Goal: Information Seeking & Learning: Check status

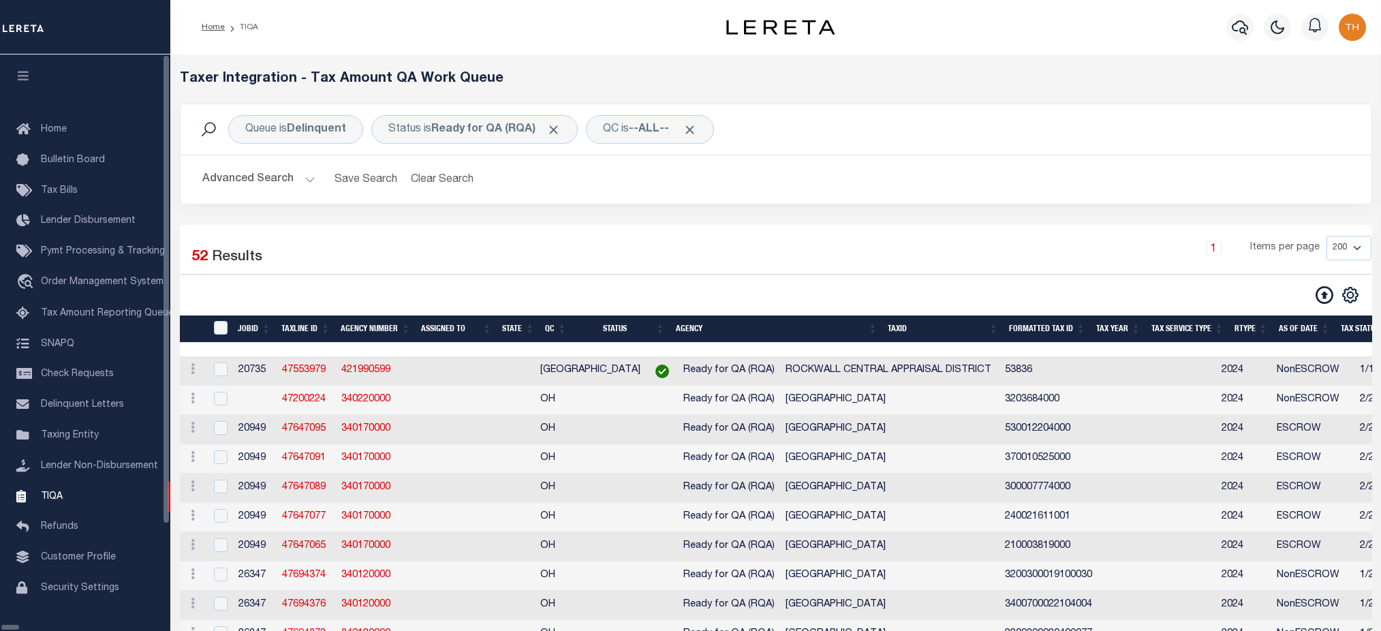
select select "200"
click at [80, 311] on span "Tax Amount Reporting Queue" at bounding box center [107, 314] width 133 height 10
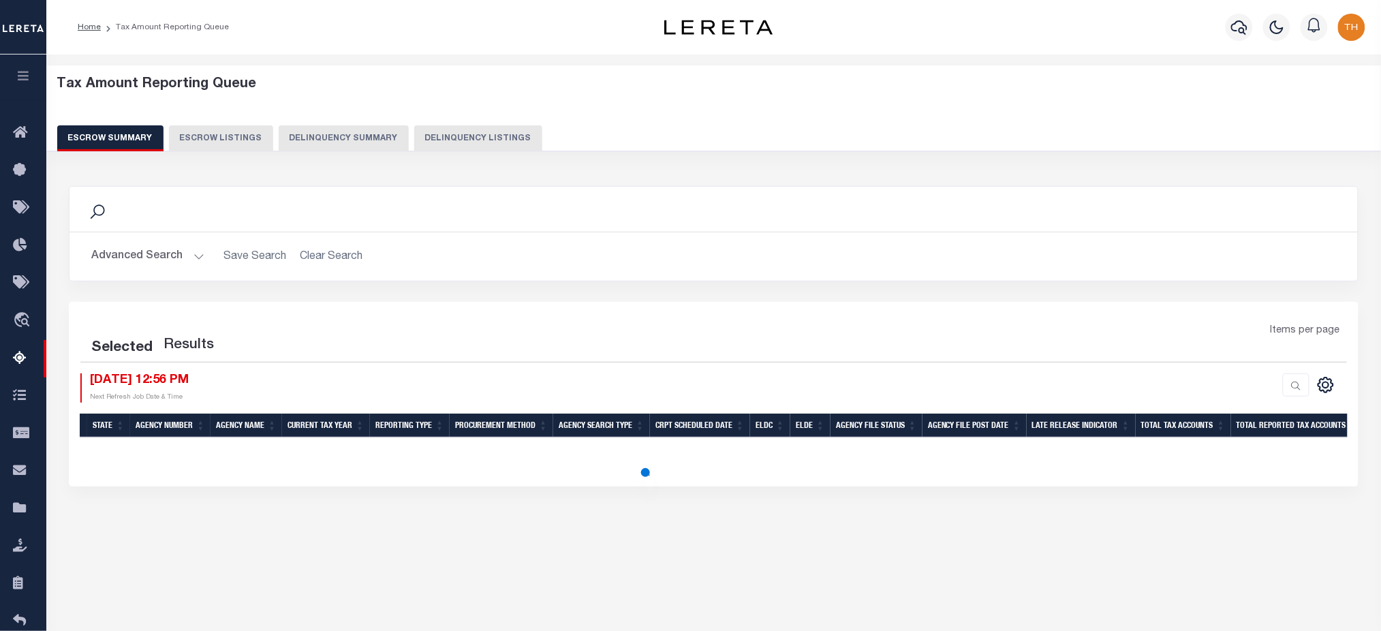
select select "100"
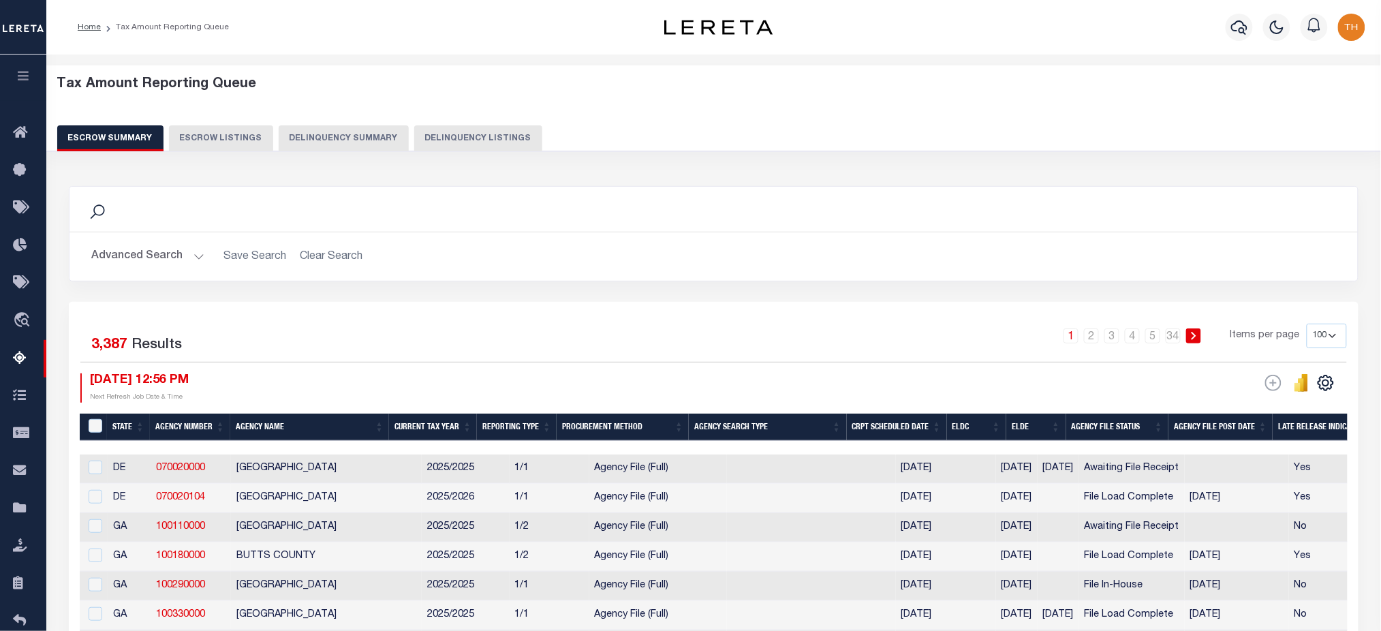
click at [363, 141] on button "Delinquency Summary" at bounding box center [344, 138] width 130 height 26
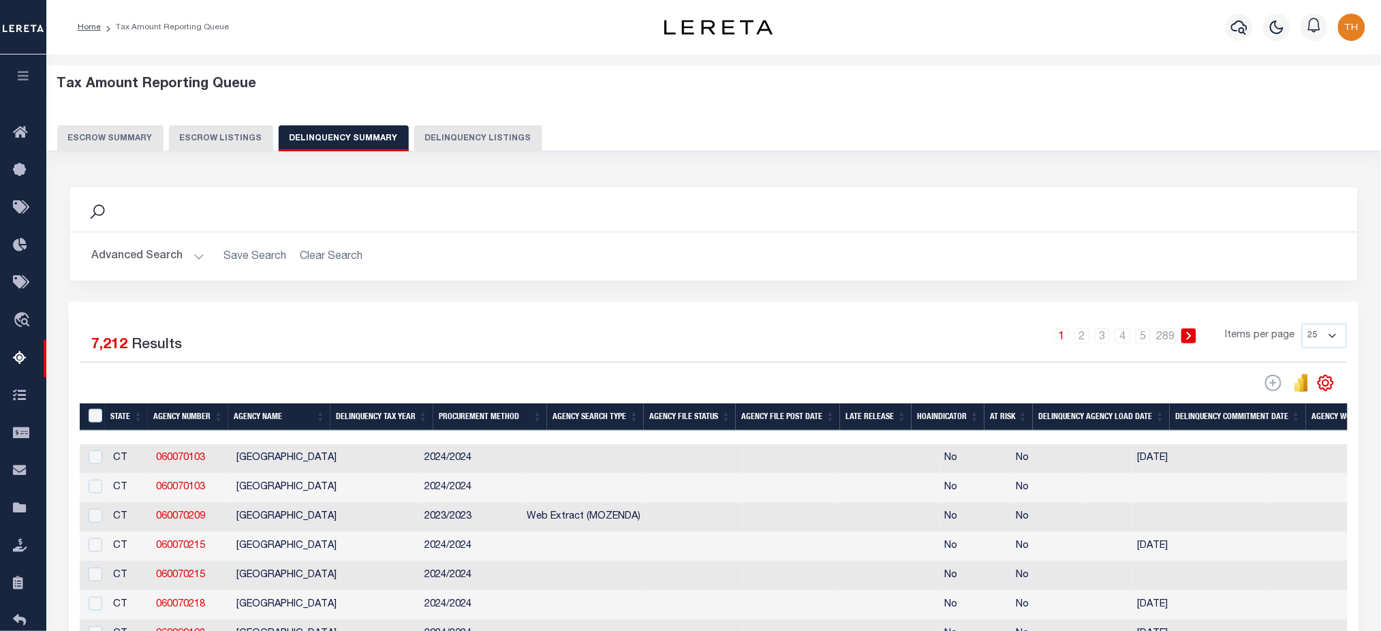
click at [170, 259] on button "Advanced Search" at bounding box center [147, 256] width 113 height 27
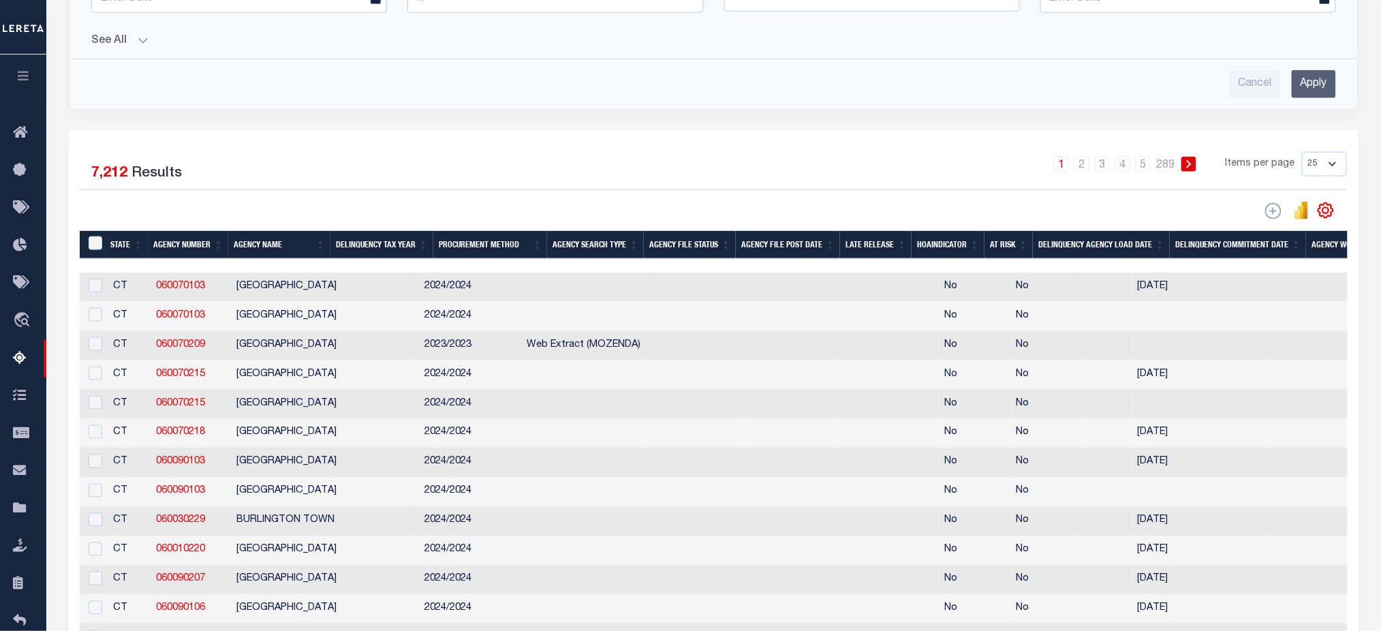
scroll to position [545, 0]
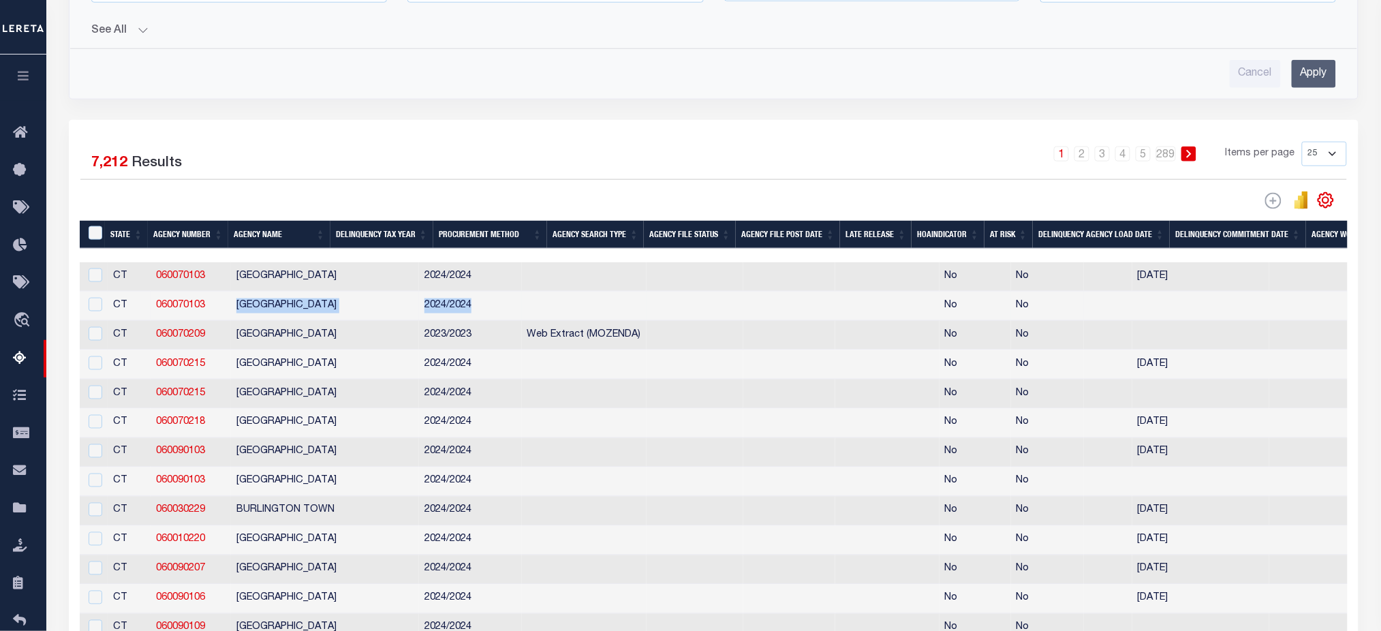
drag, startPoint x: 237, startPoint y: 304, endPoint x: 418, endPoint y: 305, distance: 181.3
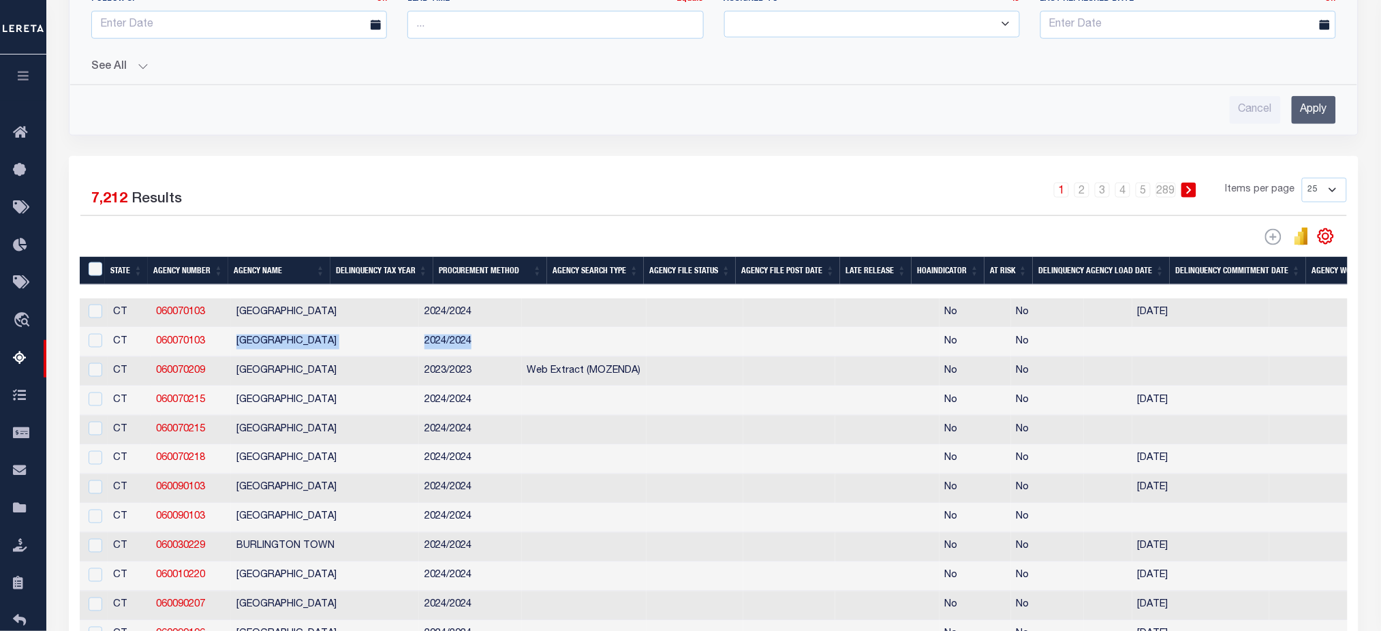
scroll to position [454, 0]
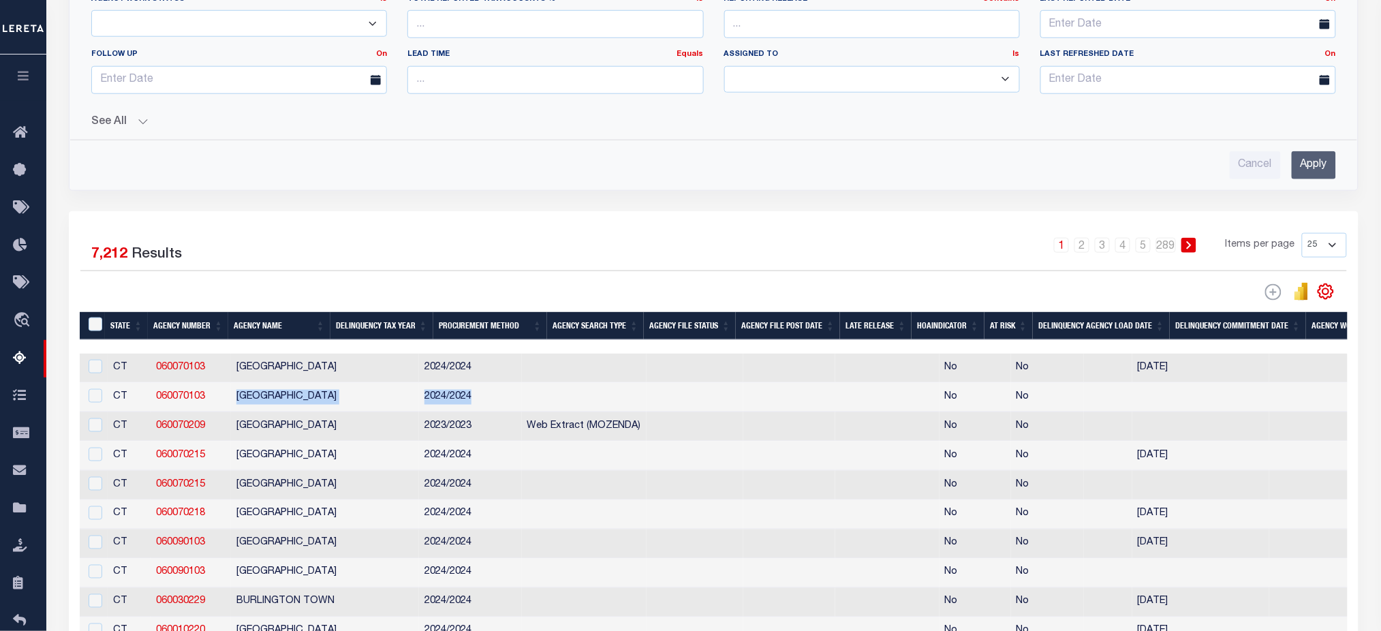
click at [135, 127] on button "See All" at bounding box center [713, 122] width 1245 height 13
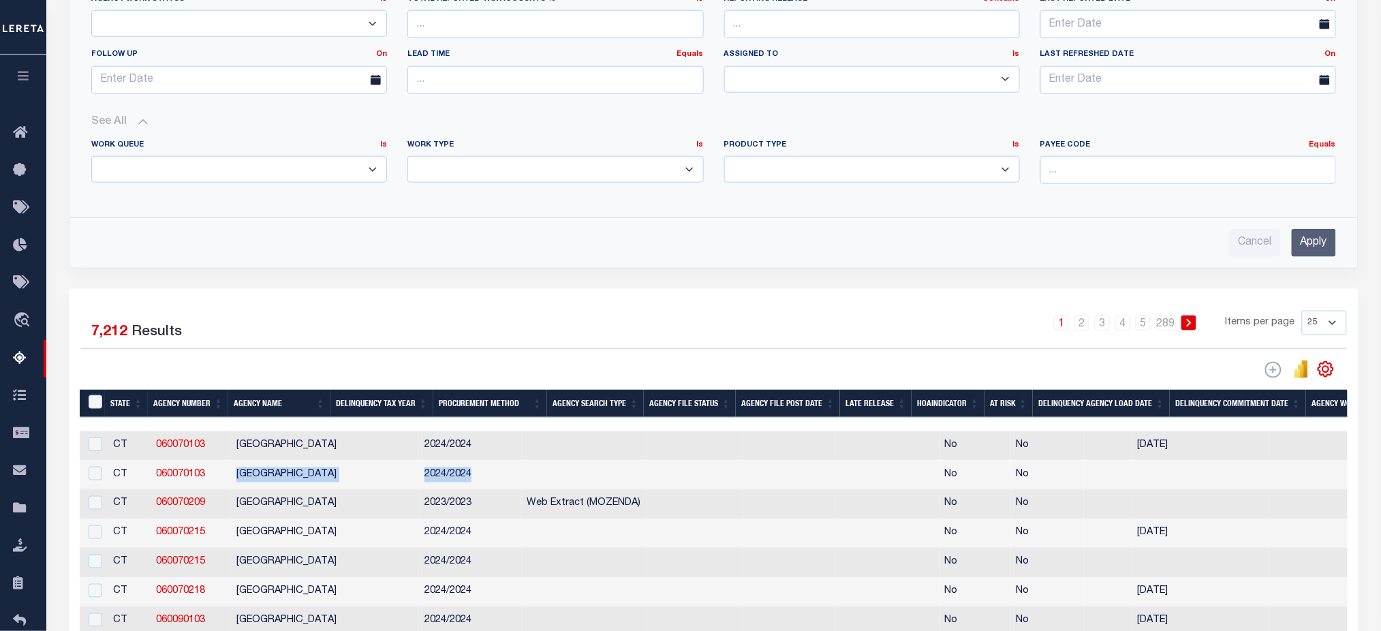
click at [459, 179] on select "Annual Delinquency Back Search Payment Status Check DTRACK" at bounding box center [555, 169] width 296 height 27
click at [312, 321] on div "Selected 7,212 Results" at bounding box center [230, 329] width 301 height 38
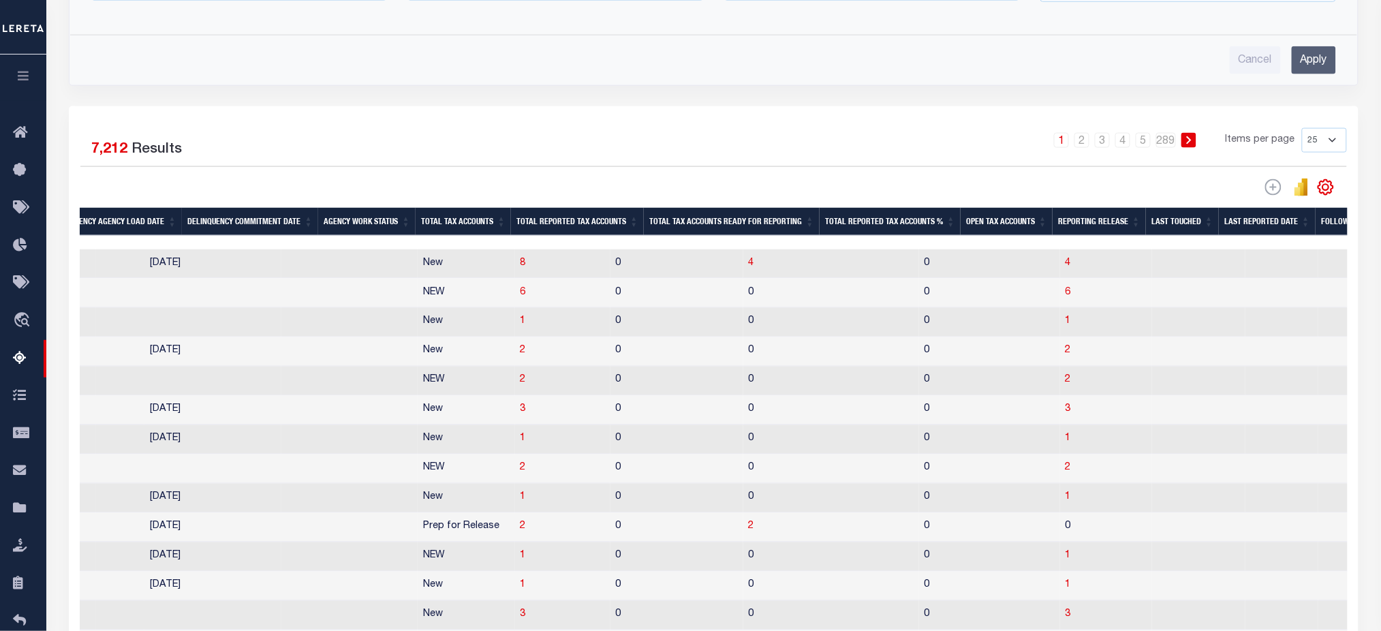
scroll to position [0, 0]
drag, startPoint x: 618, startPoint y: 243, endPoint x: 340, endPoint y: 254, distance: 278.2
click at [340, 254] on div "State Agency Number Agency Name Delinquency Tax Year Procurement Method Agency …" at bounding box center [714, 595] width 1268 height 774
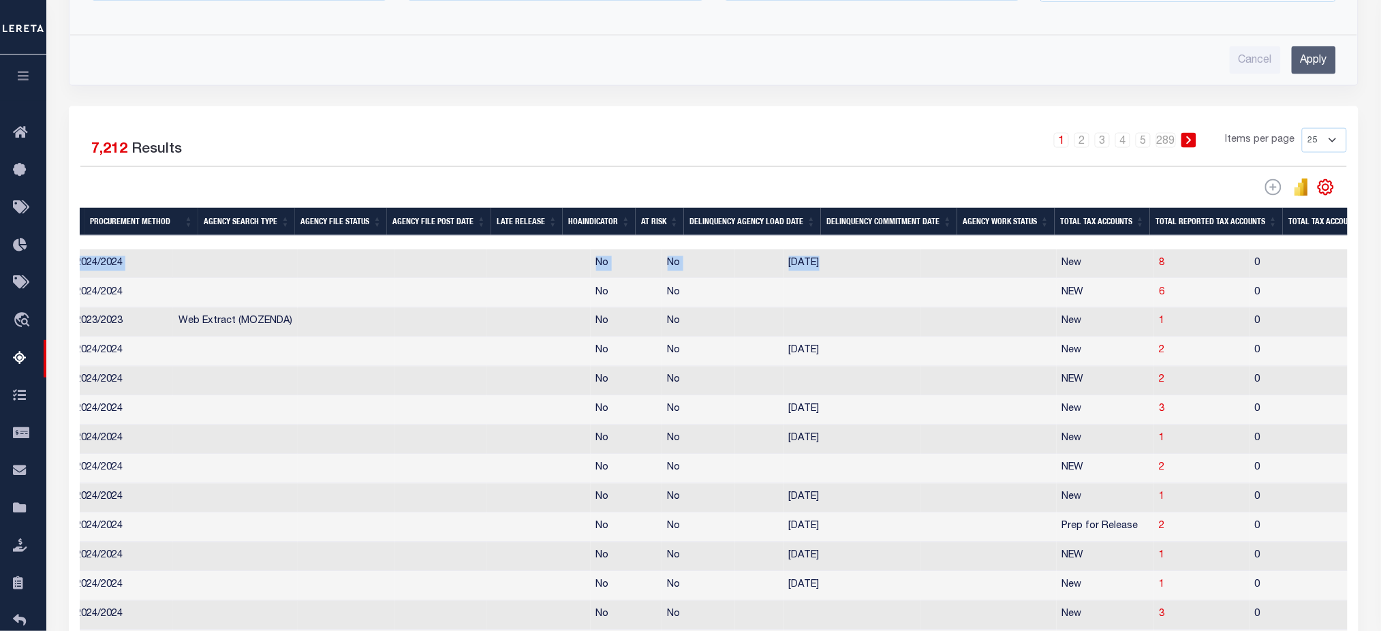
scroll to position [0, 320]
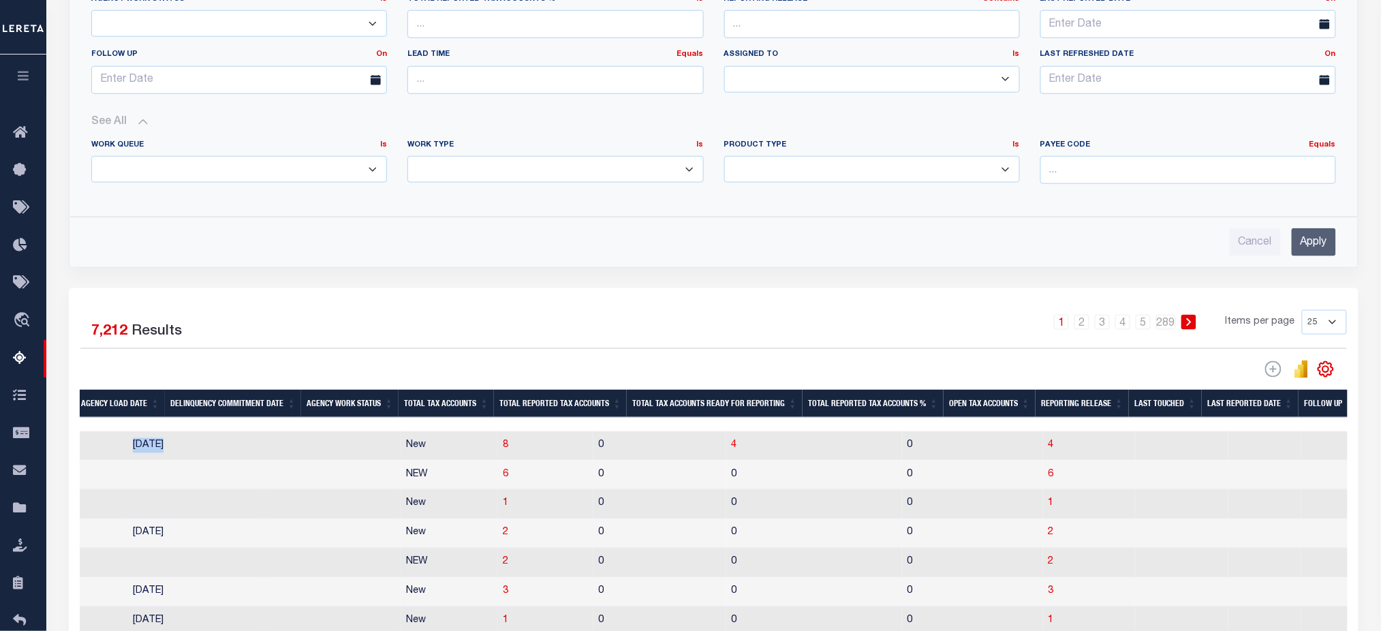
click at [524, 173] on select "Annual Delinquency Back Search Payment Status Check DTRACK" at bounding box center [555, 169] width 296 height 27
click at [794, 200] on div "Work Queue Is Is Contains --ALL-- Delinquent Escrow Work Type Is Is Contains An…" at bounding box center [713, 168] width 1265 height 78
drag, startPoint x: 715, startPoint y: 137, endPoint x: 792, endPoint y: 147, distance: 78.3
click at [792, 147] on div "Work Queue Is Is Contains --ALL-- Delinquent Escrow Work Type Is Is Contains An…" at bounding box center [713, 168] width 1265 height 78
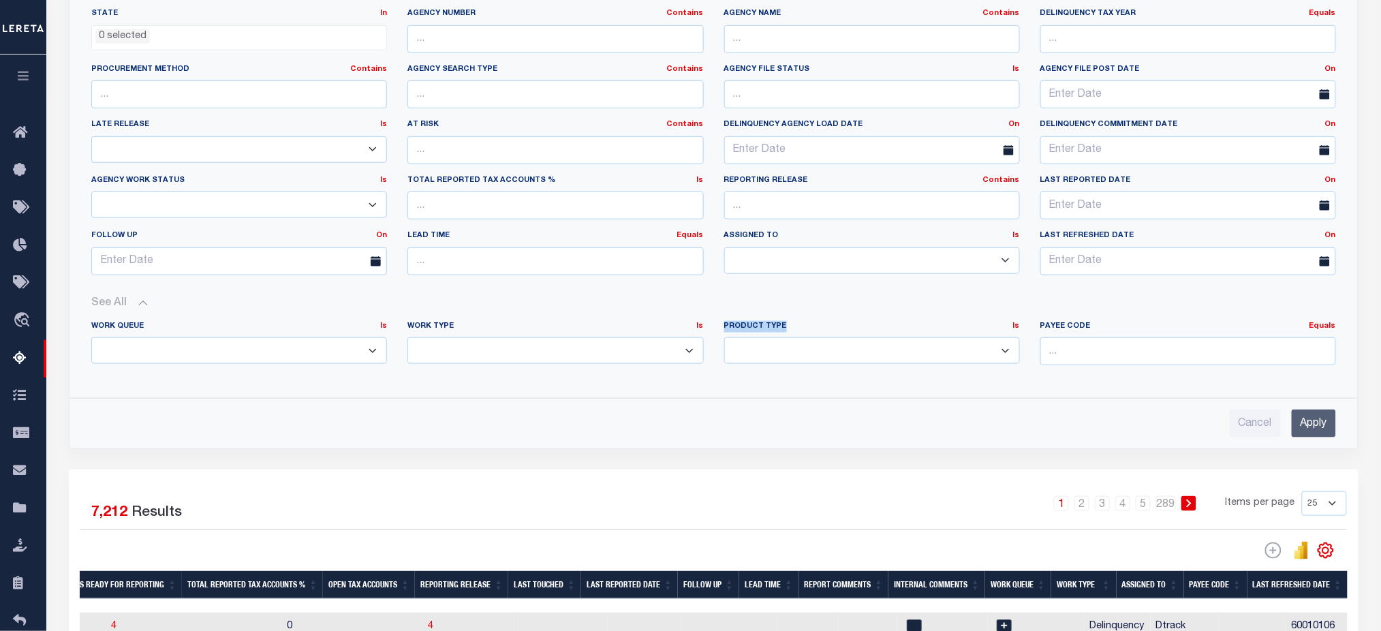
scroll to position [181, 0]
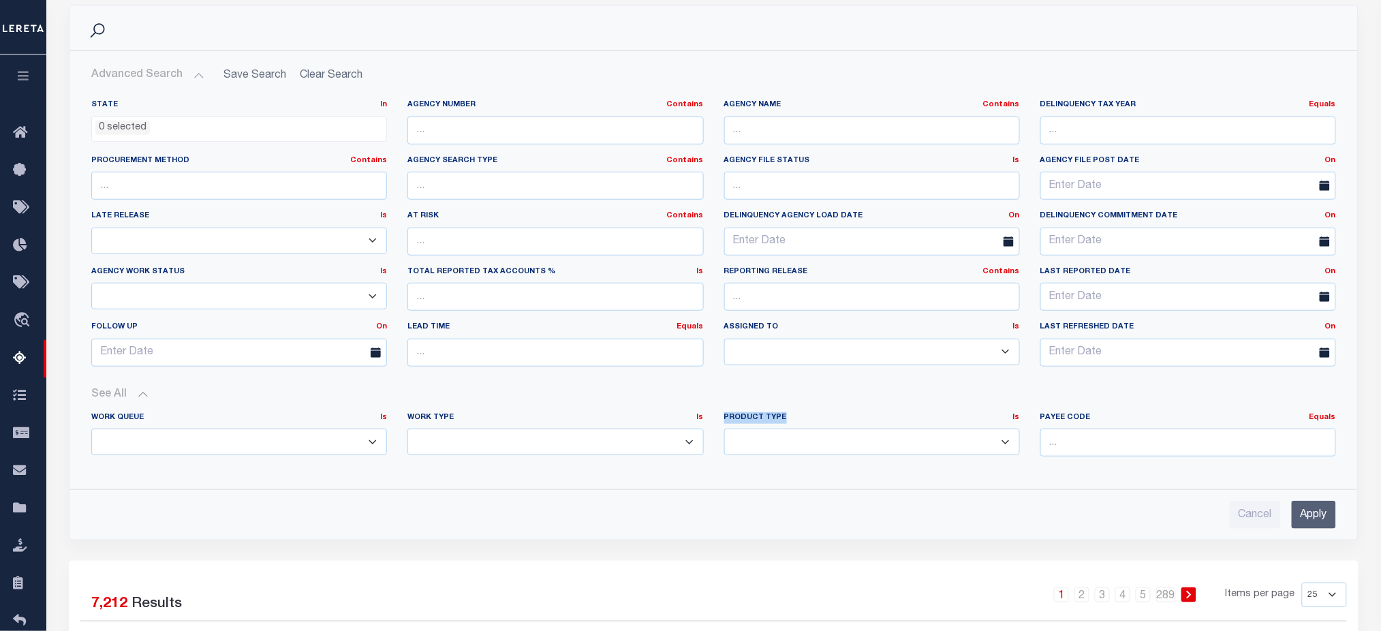
click at [791, 400] on button "See All" at bounding box center [713, 394] width 1245 height 13
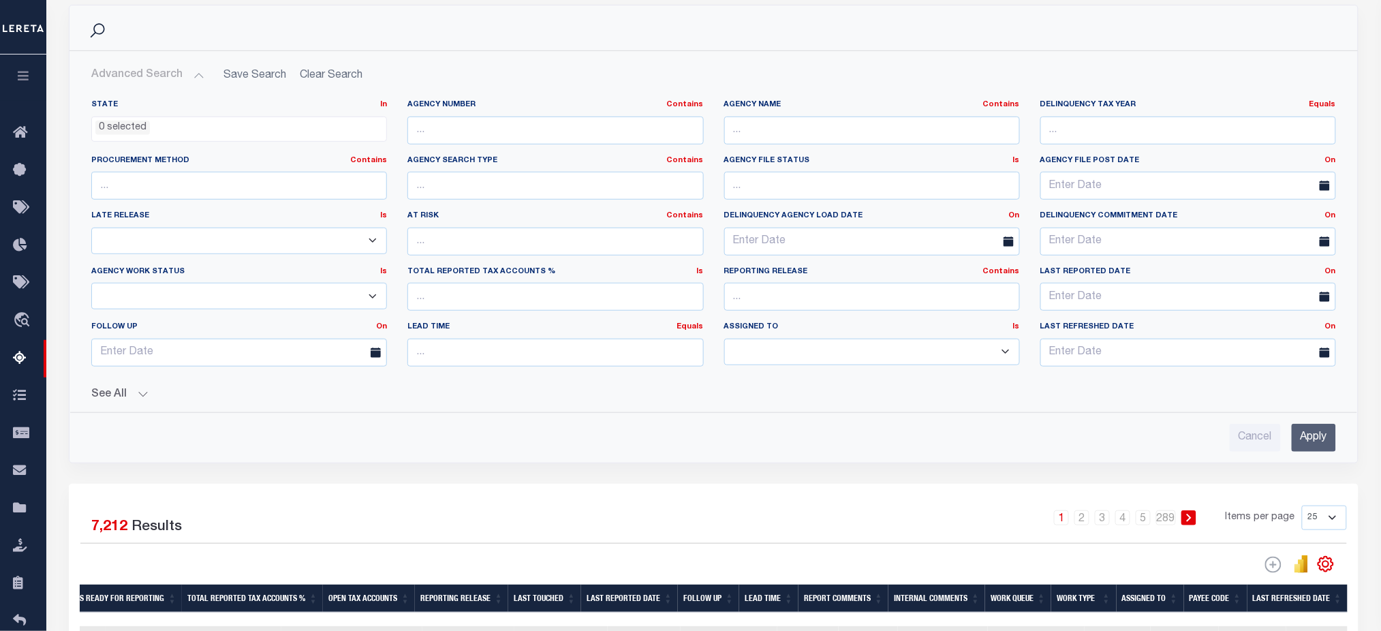
click at [95, 395] on button "See All" at bounding box center [713, 394] width 1245 height 13
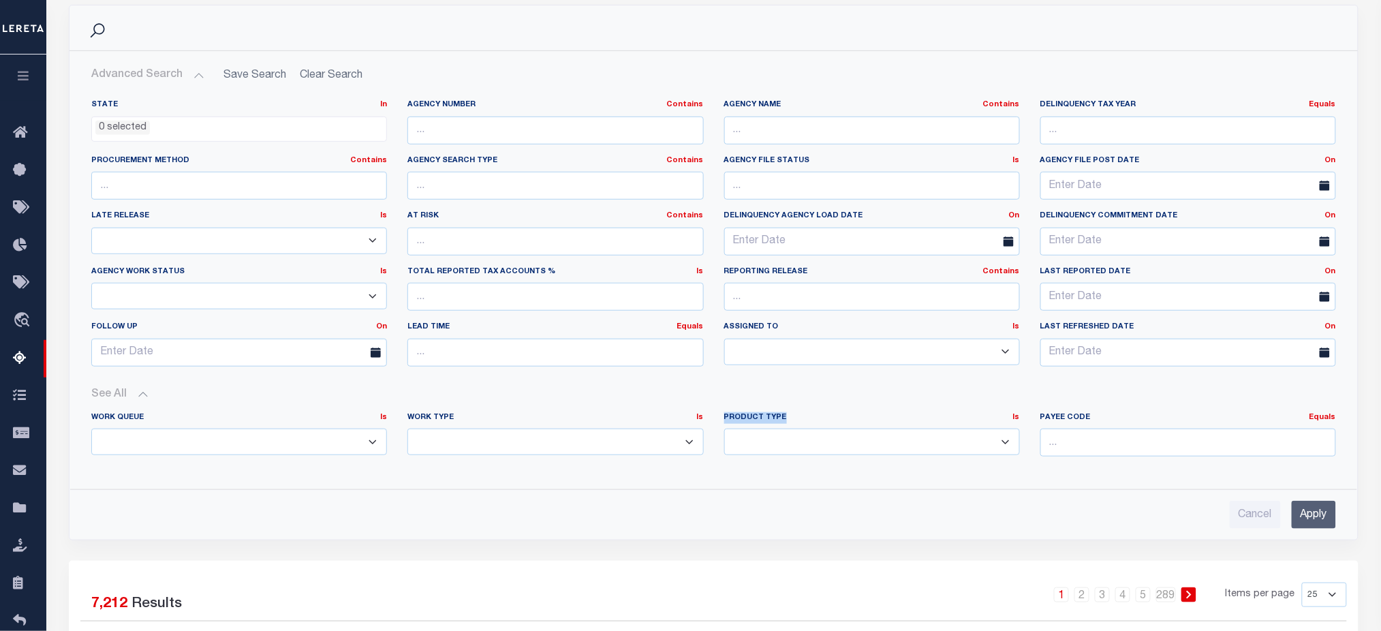
scroll to position [91, 0]
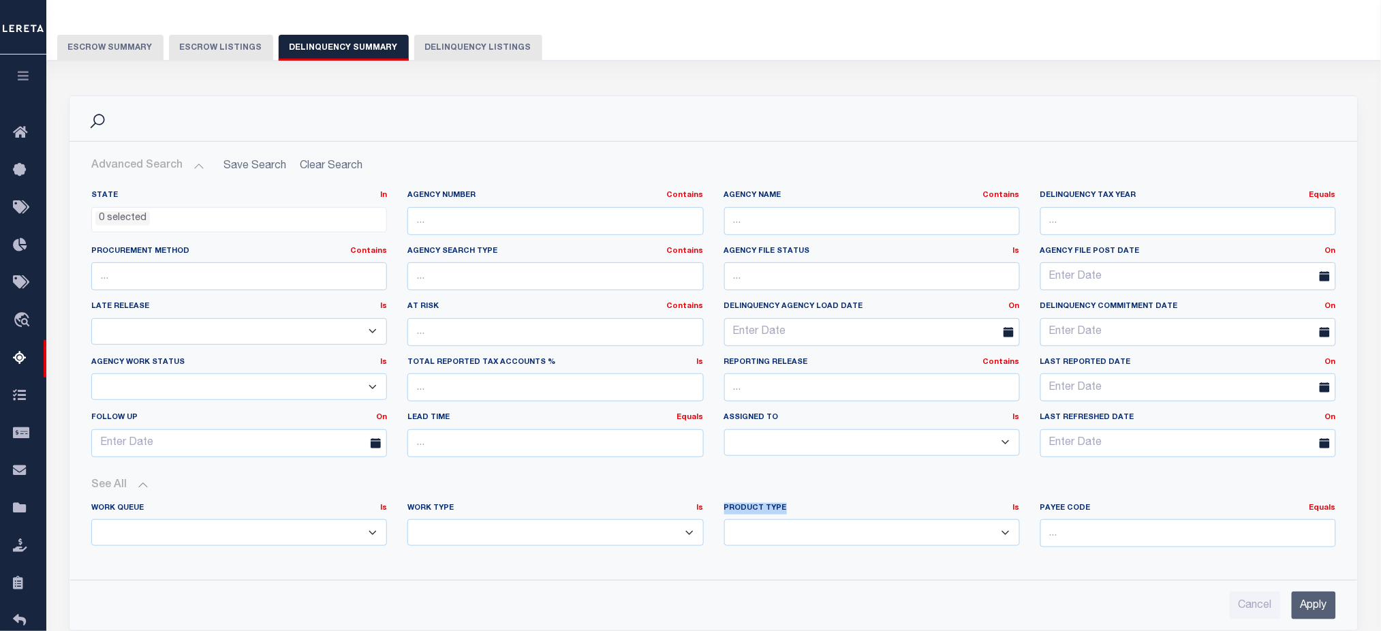
click at [453, 48] on button "Delinquency Listings" at bounding box center [478, 48] width 128 height 26
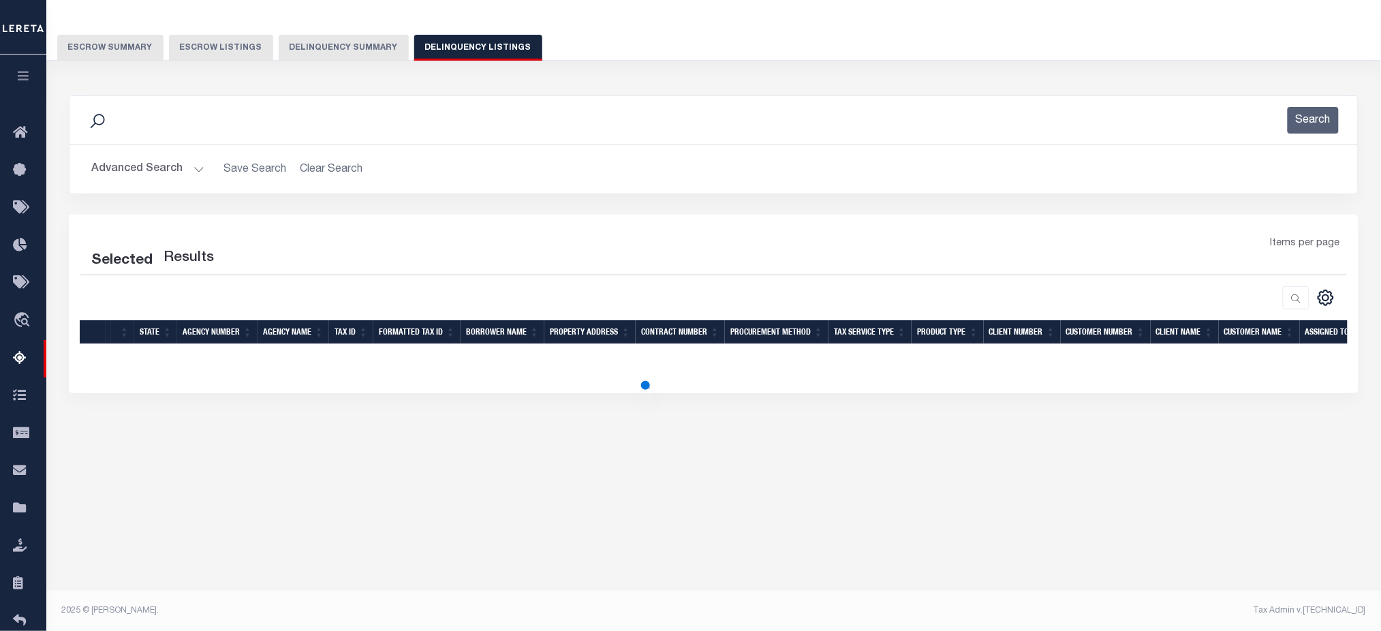
click at [362, 53] on button "Delinquency Summary" at bounding box center [344, 48] width 130 height 26
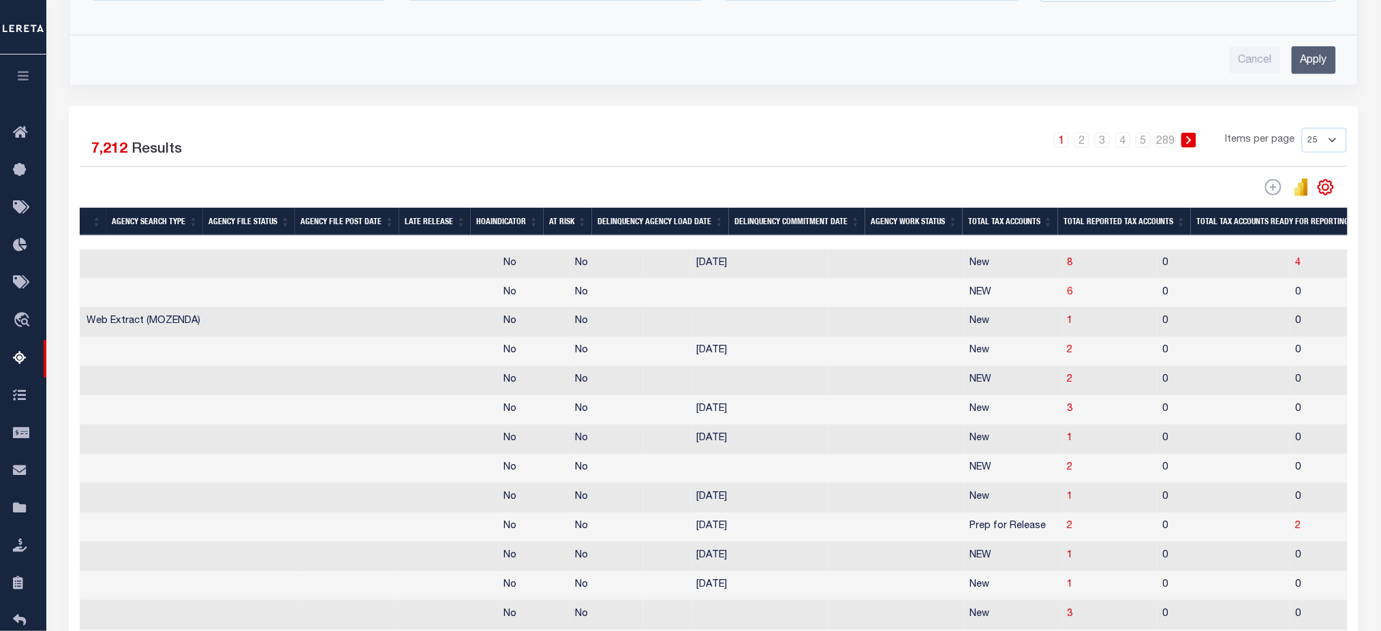
scroll to position [0, 181]
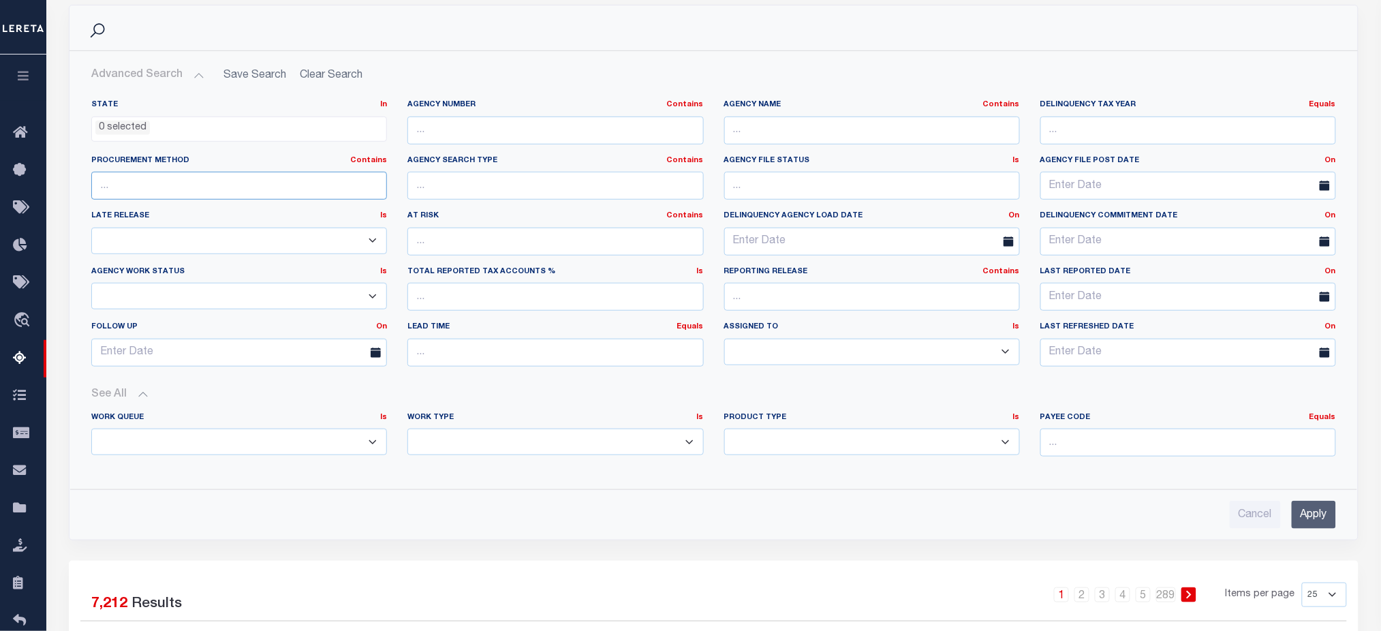
click at [350, 187] on input "text" at bounding box center [239, 186] width 296 height 28
click at [372, 241] on select "Yes No" at bounding box center [239, 241] width 296 height 27
click at [309, 130] on ul "0 selected" at bounding box center [239, 126] width 294 height 18
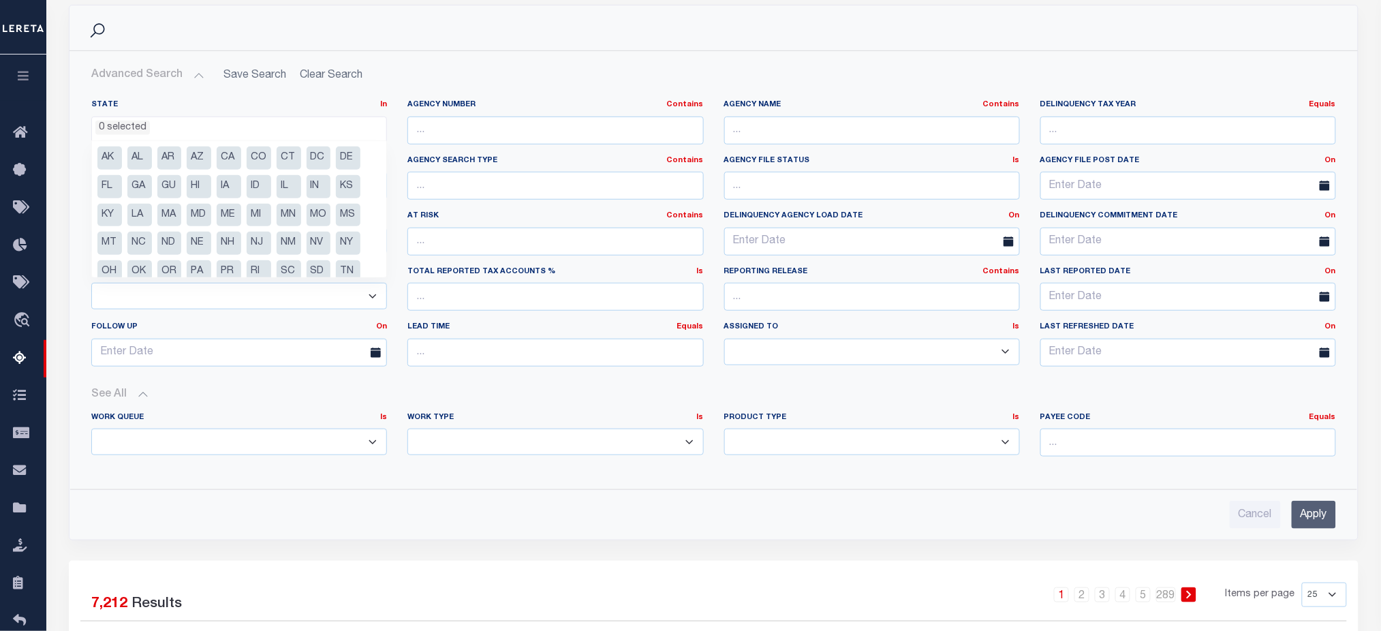
click at [200, 198] on ul "AK AL AR AZ CA CO CT DC DE FL [GEOGRAPHIC_DATA] GU HI IA ID IL IN KS [GEOGRAPHI…" at bounding box center [239, 209] width 294 height 136
click at [200, 219] on li "MD" at bounding box center [199, 215] width 25 height 23
click at [202, 239] on li "NE" at bounding box center [199, 243] width 25 height 23
click at [205, 216] on li "MD" at bounding box center [199, 215] width 25 height 23
select select "NE"
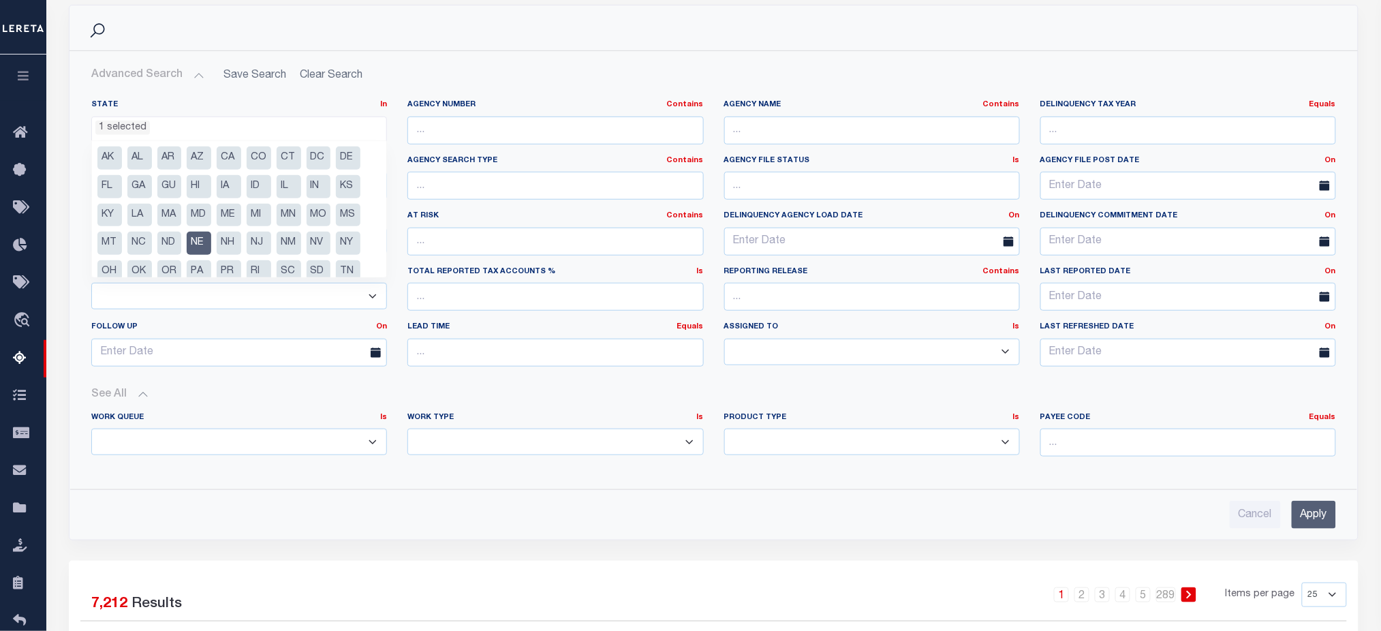
click at [200, 228] on ul "AK AL AR AZ CA CO CT DC DE FL [GEOGRAPHIC_DATA] GU HI IA ID IL IN KS [GEOGRAPHI…" at bounding box center [239, 209] width 294 height 136
click at [202, 236] on li "NE" at bounding box center [199, 243] width 25 height 23
select select
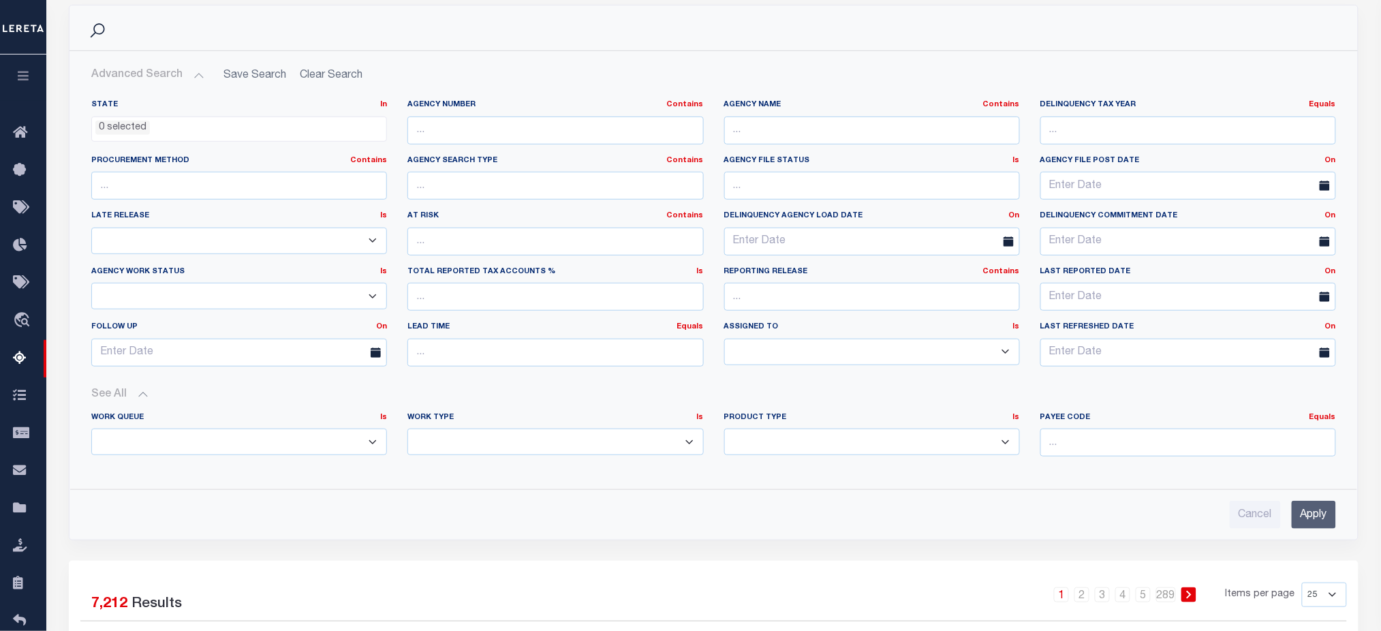
click at [944, 488] on div "State In In AK AL AR AZ CA CO CT DC DE FL GA GU HI IA ID IL IN KS [GEOGRAPHIC_D…" at bounding box center [713, 309] width 1267 height 440
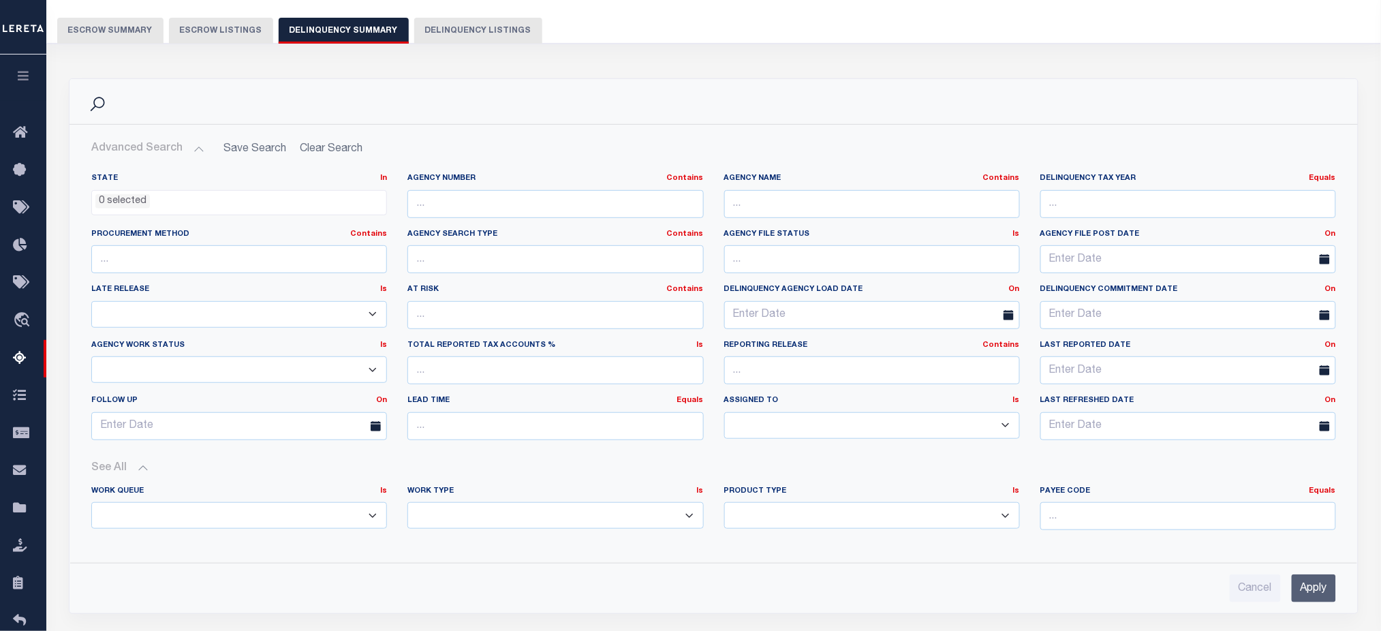
scroll to position [91, 0]
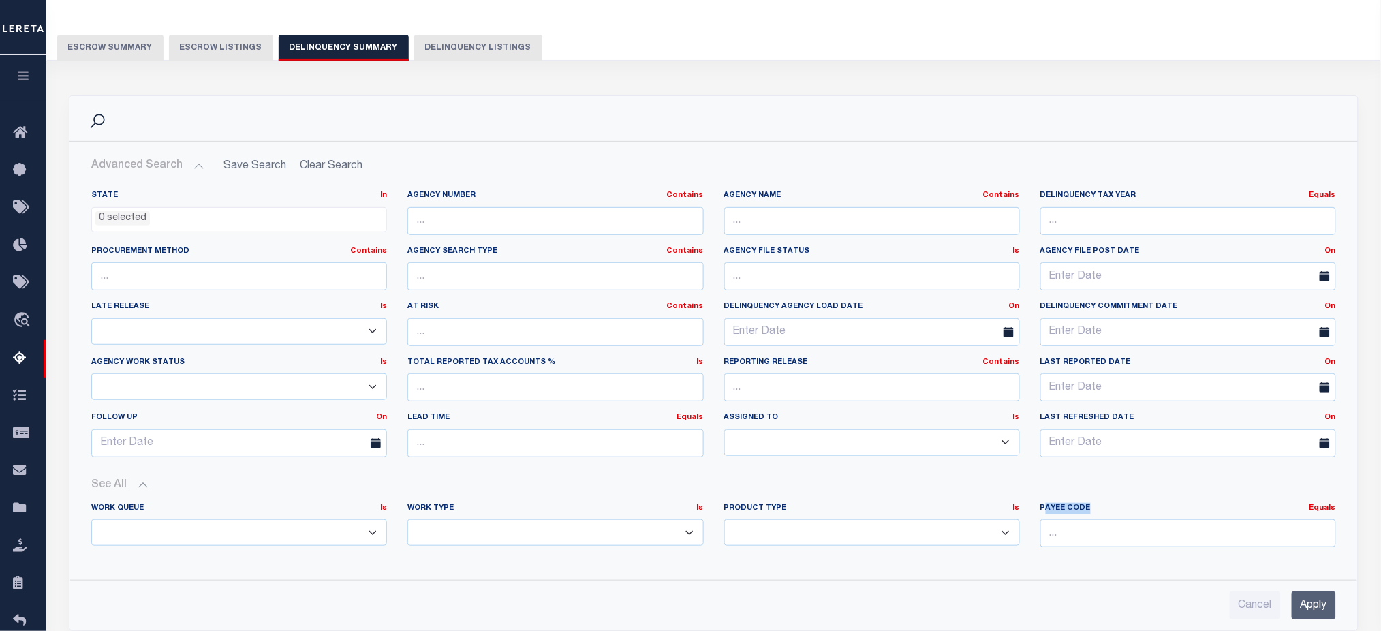
drag, startPoint x: 1045, startPoint y: 512, endPoint x: 1107, endPoint y: 513, distance: 61.3
click at [1107, 513] on label "Payee Code Equals Equals Is Not Equal To Is Greater Than Is Less Than" at bounding box center [1188, 509] width 296 height 12
drag, startPoint x: 710, startPoint y: 506, endPoint x: 848, endPoint y: 515, distance: 138.6
click at [848, 515] on div "Work Queue Is Is Contains --ALL-- Delinquent Escrow Work Type Is Is Contains Is" at bounding box center [713, 531] width 1265 height 56
drag, startPoint x: 104, startPoint y: 511, endPoint x: 230, endPoint y: 516, distance: 125.5
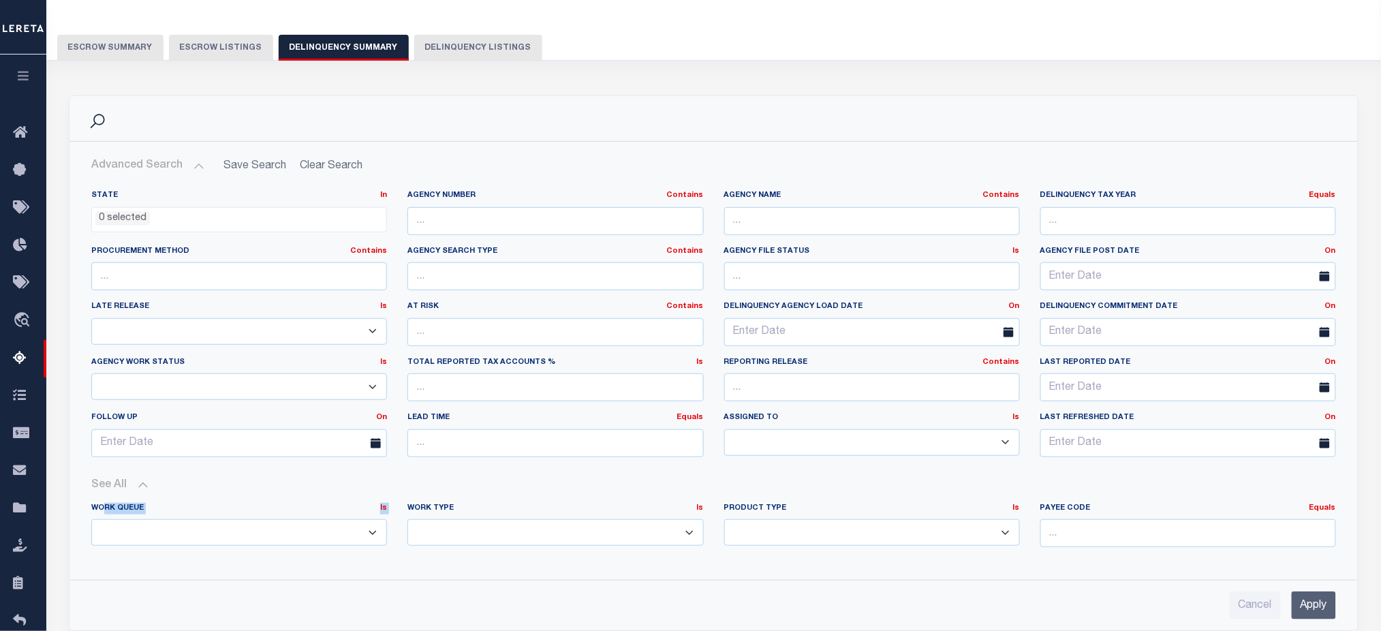
click at [230, 516] on div "Work Queue Is Is Contains --ALL-- Delinquent Escrow" at bounding box center [239, 524] width 296 height 43
click at [235, 538] on select "--ALL-- Delinquent Escrow" at bounding box center [239, 532] width 296 height 27
click at [481, 480] on button "See All" at bounding box center [713, 485] width 1245 height 13
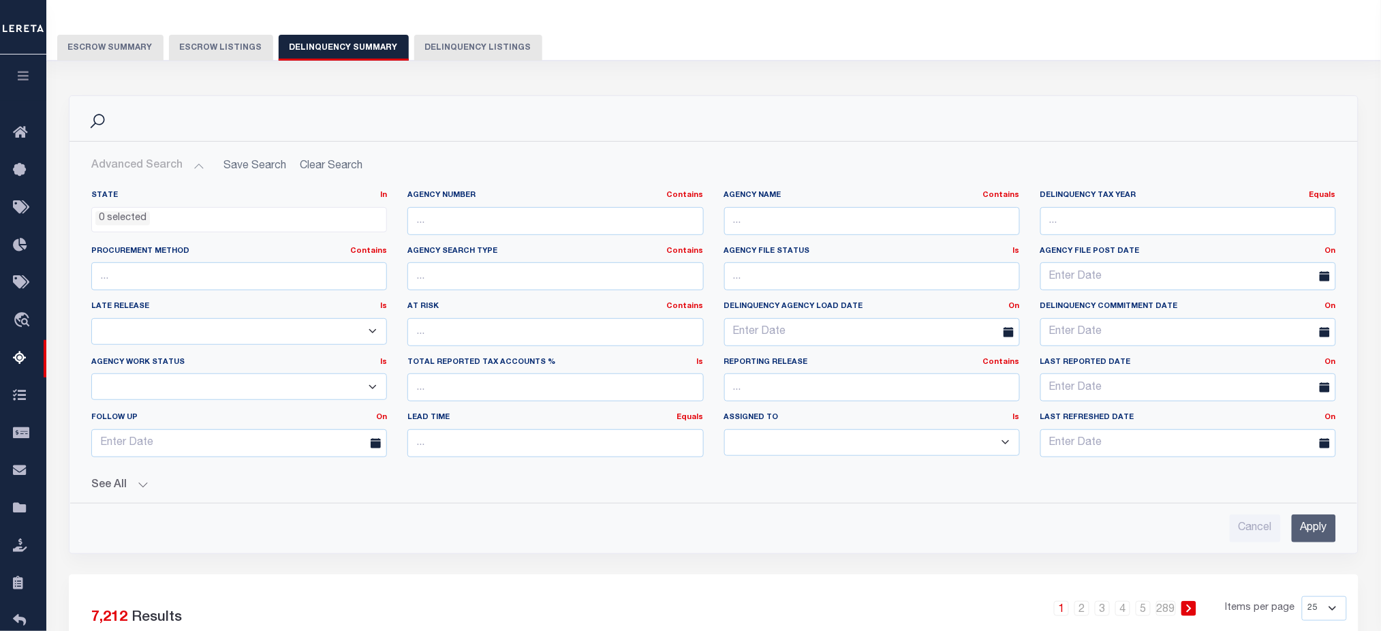
click at [483, 52] on button "Delinquency Listings" at bounding box center [478, 48] width 128 height 26
select select "100"
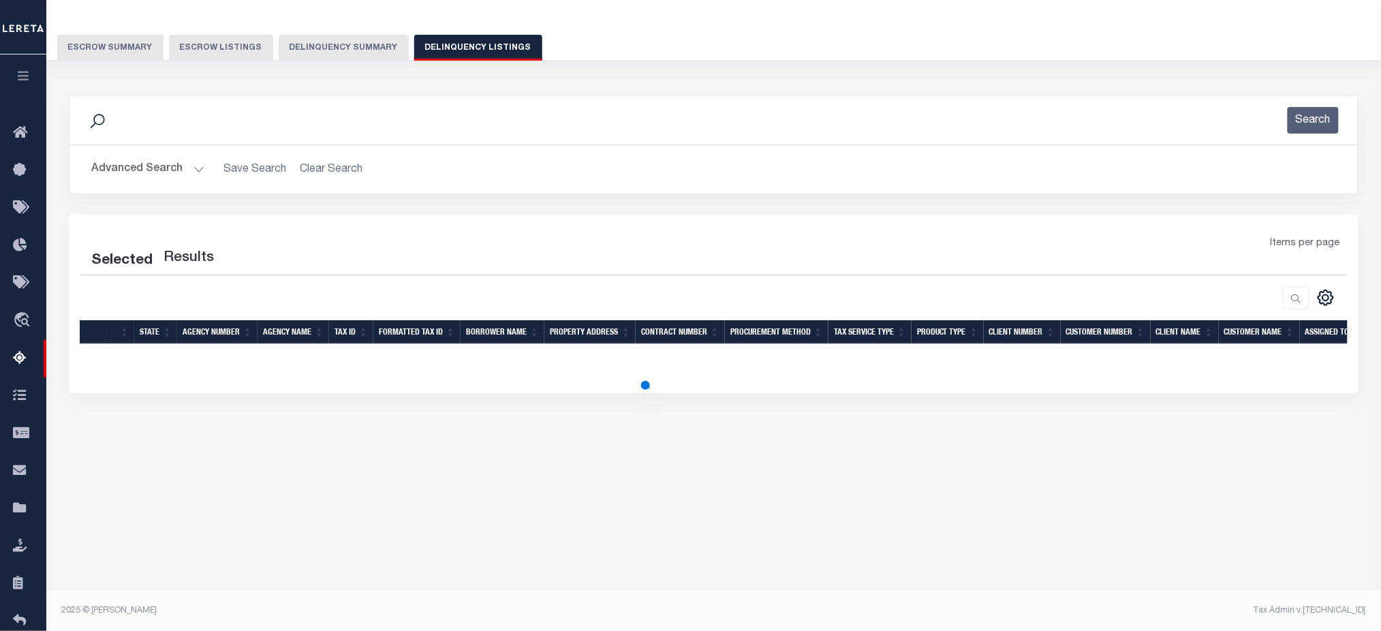
select select "100"
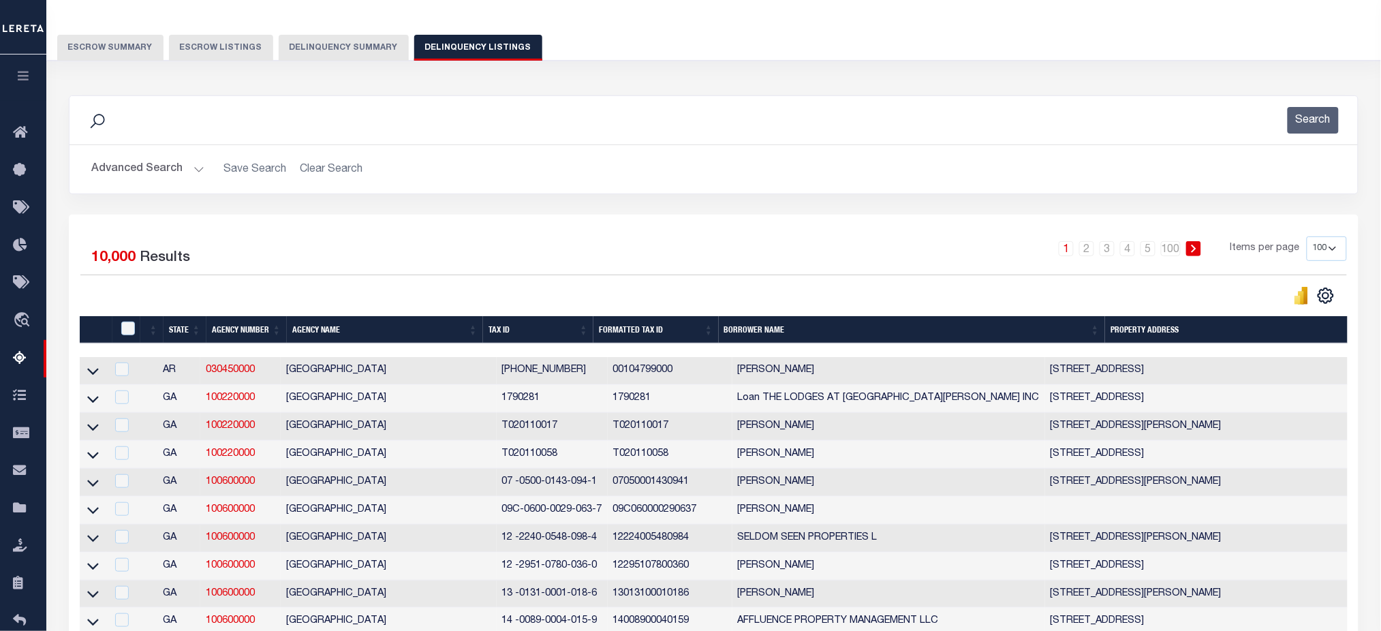
click at [346, 57] on button "Delinquency Summary" at bounding box center [344, 48] width 130 height 26
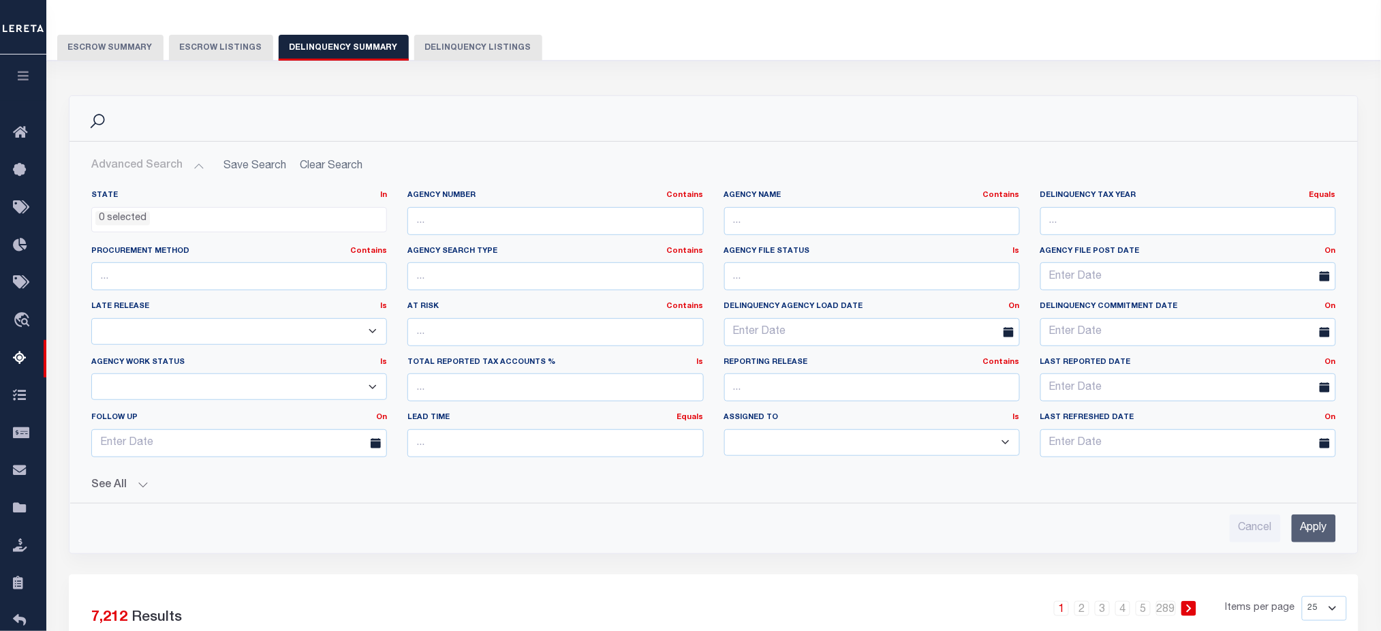
click at [114, 47] on button "Escrow Summary" at bounding box center [110, 48] width 106 height 26
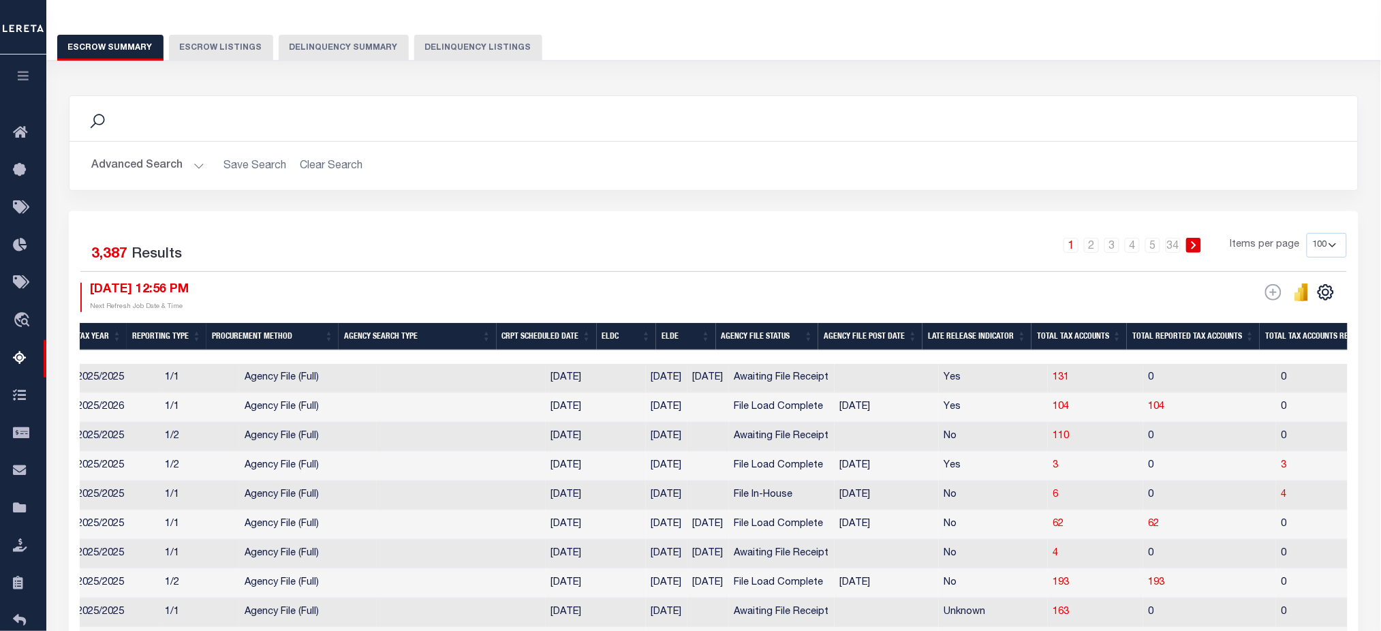
scroll to position [0, 495]
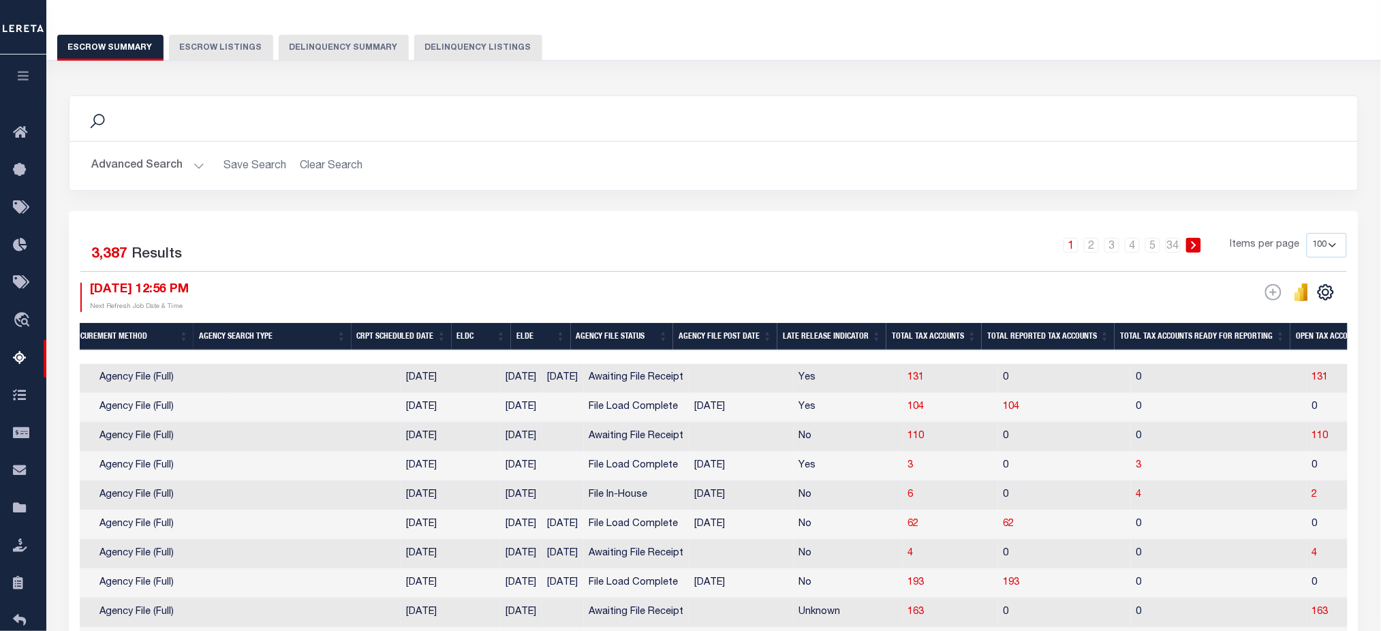
click at [190, 44] on button "Escrow Listings" at bounding box center [221, 48] width 104 height 26
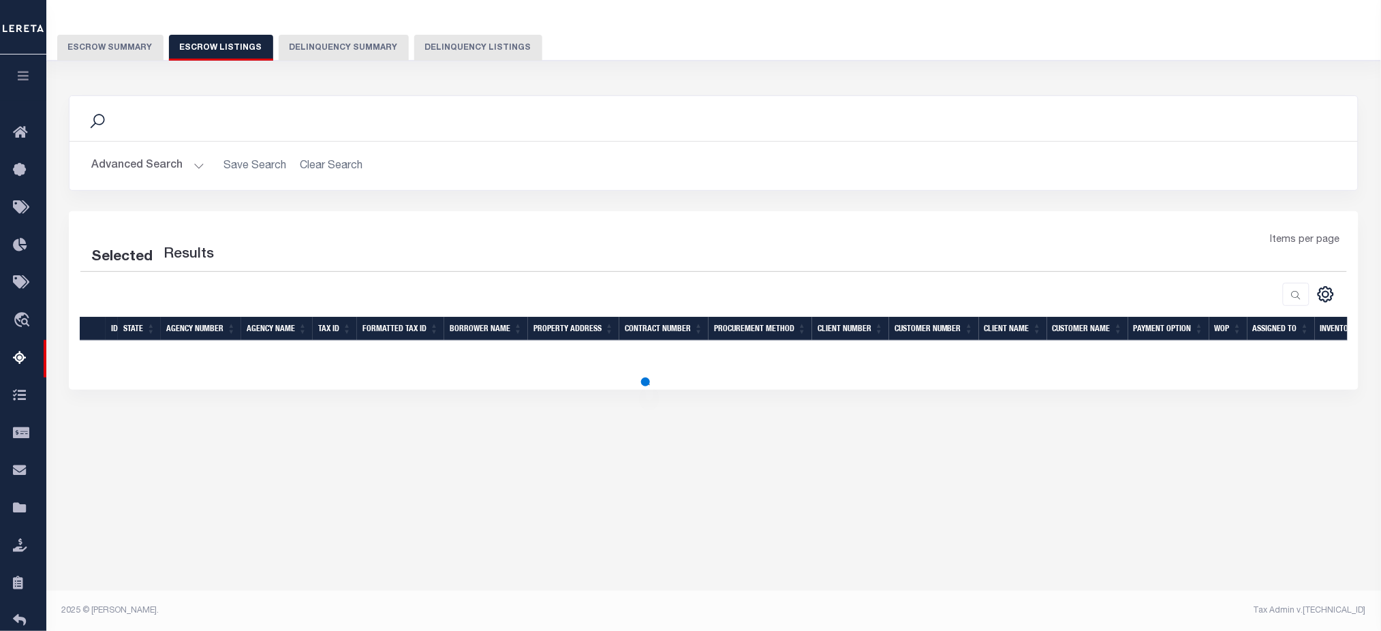
select select "100"
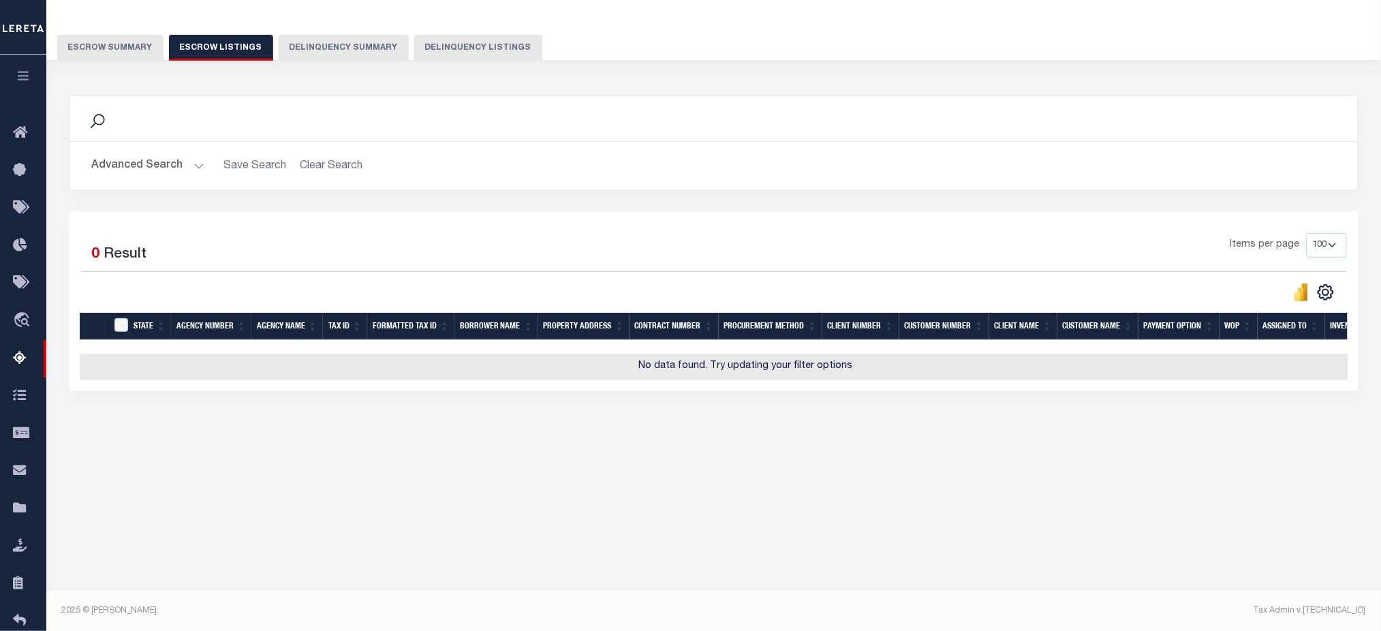
scroll to position [0, 0]
click at [420, 48] on button "Delinquency Listings" at bounding box center [478, 48] width 128 height 26
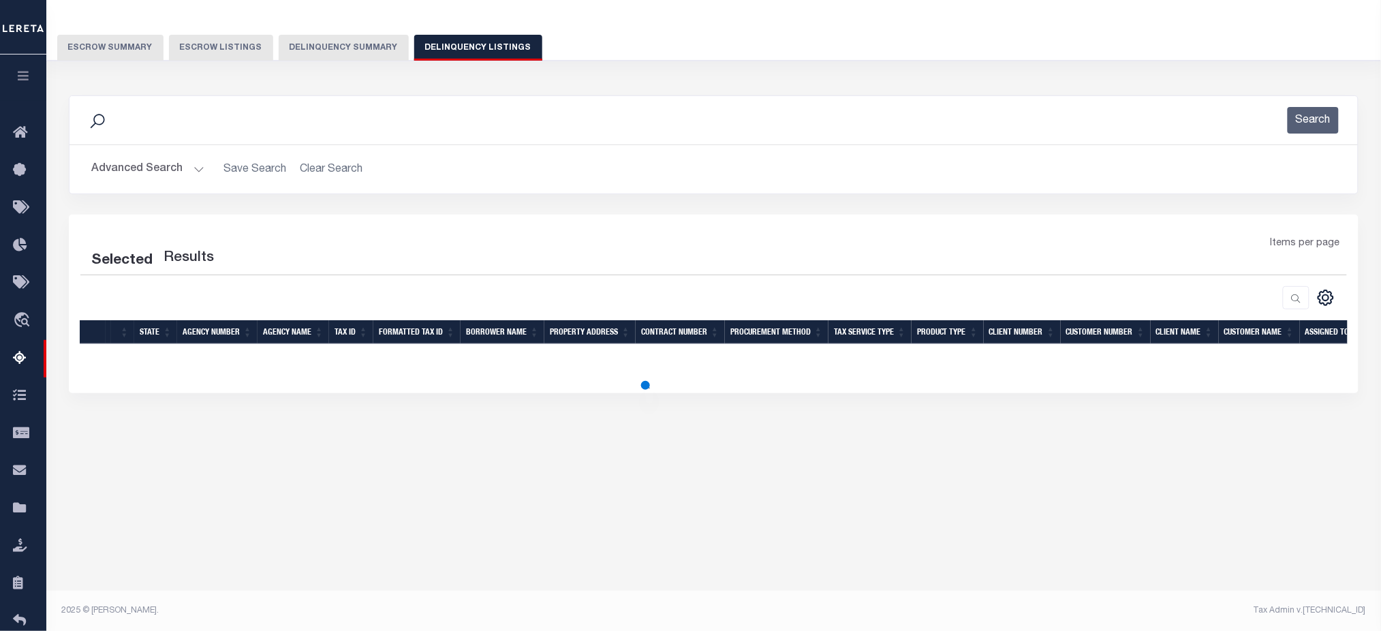
select select "100"
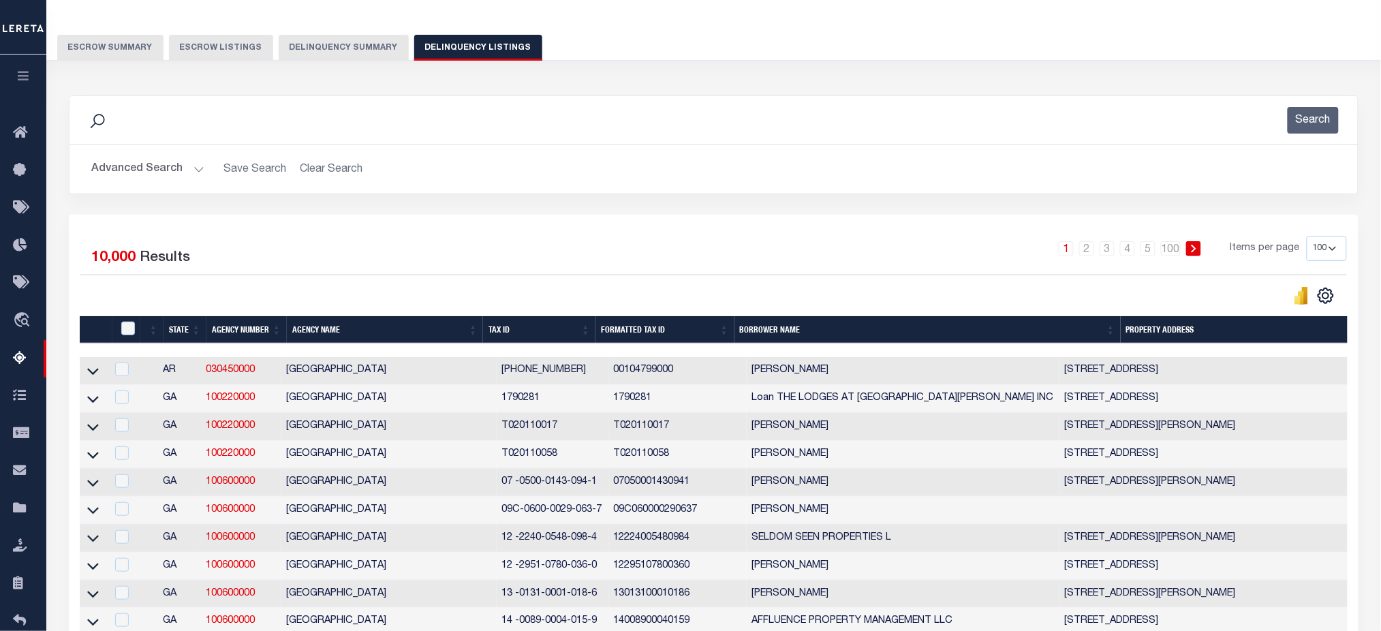
drag, startPoint x: 140, startPoint y: 55, endPoint x: 181, endPoint y: 251, distance: 200.3
click at [140, 55] on button "Escrow Summary" at bounding box center [110, 48] width 106 height 26
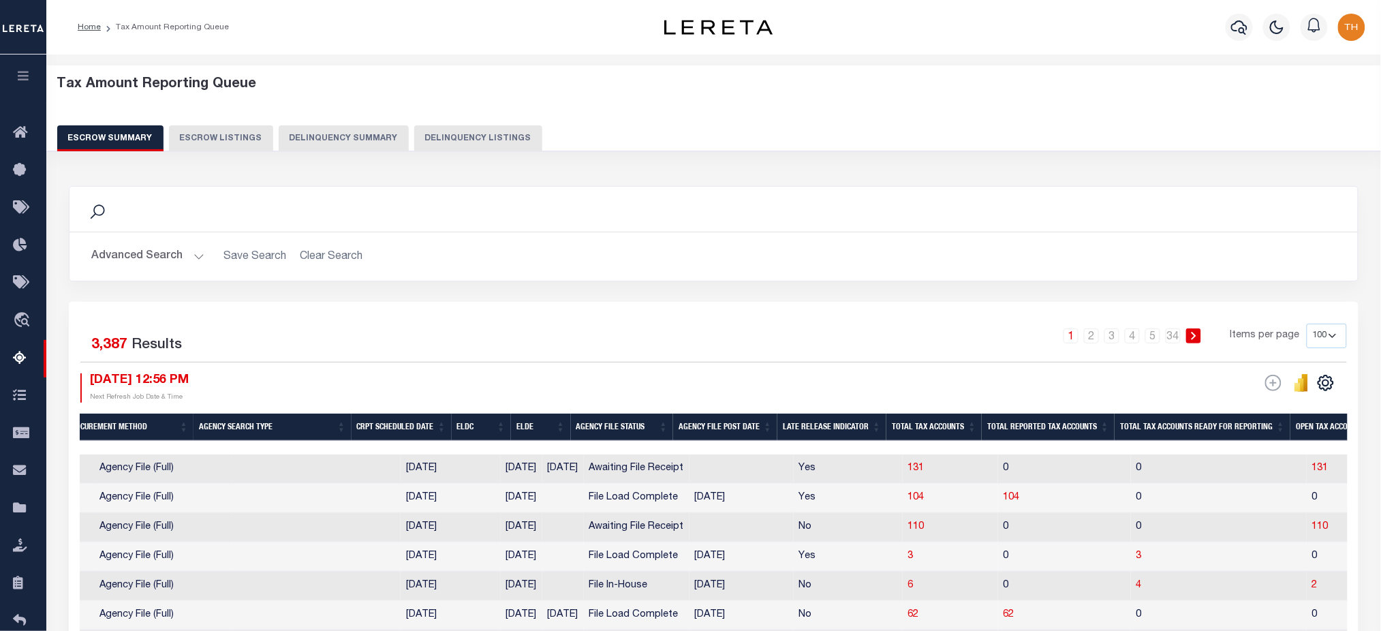
click at [4, 80] on button "button" at bounding box center [23, 78] width 46 height 46
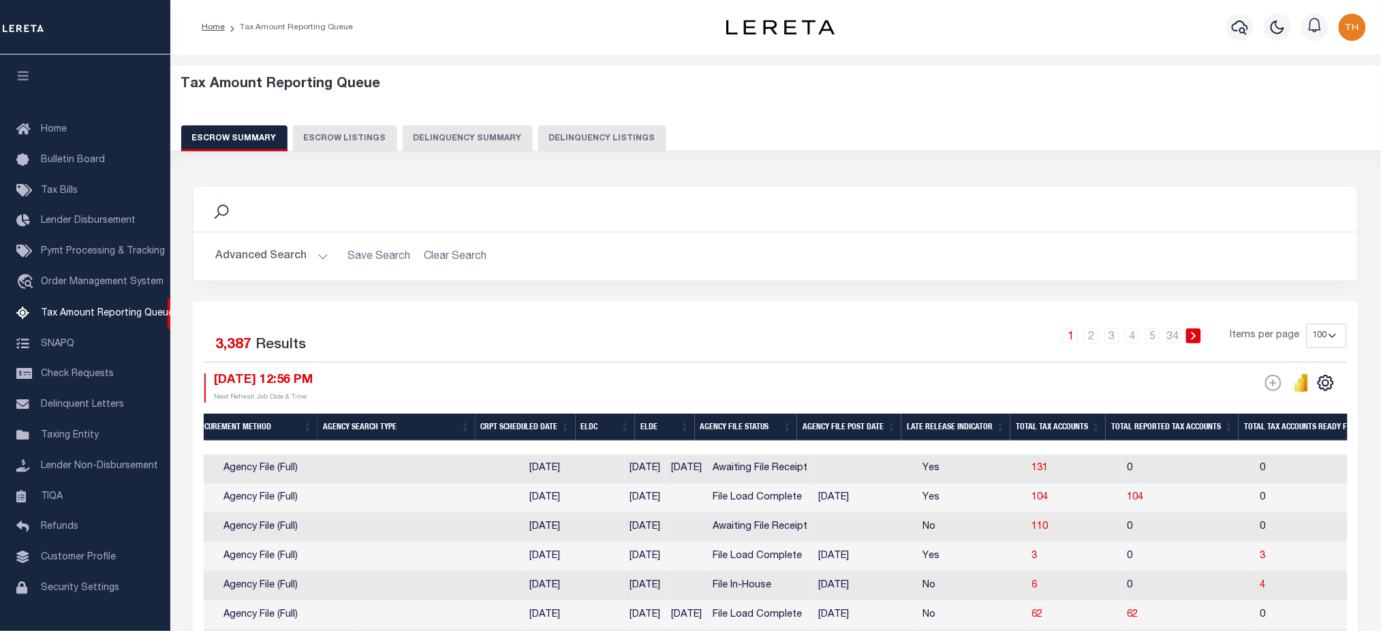
click at [441, 129] on button "Delinquency Summary" at bounding box center [468, 138] width 130 height 26
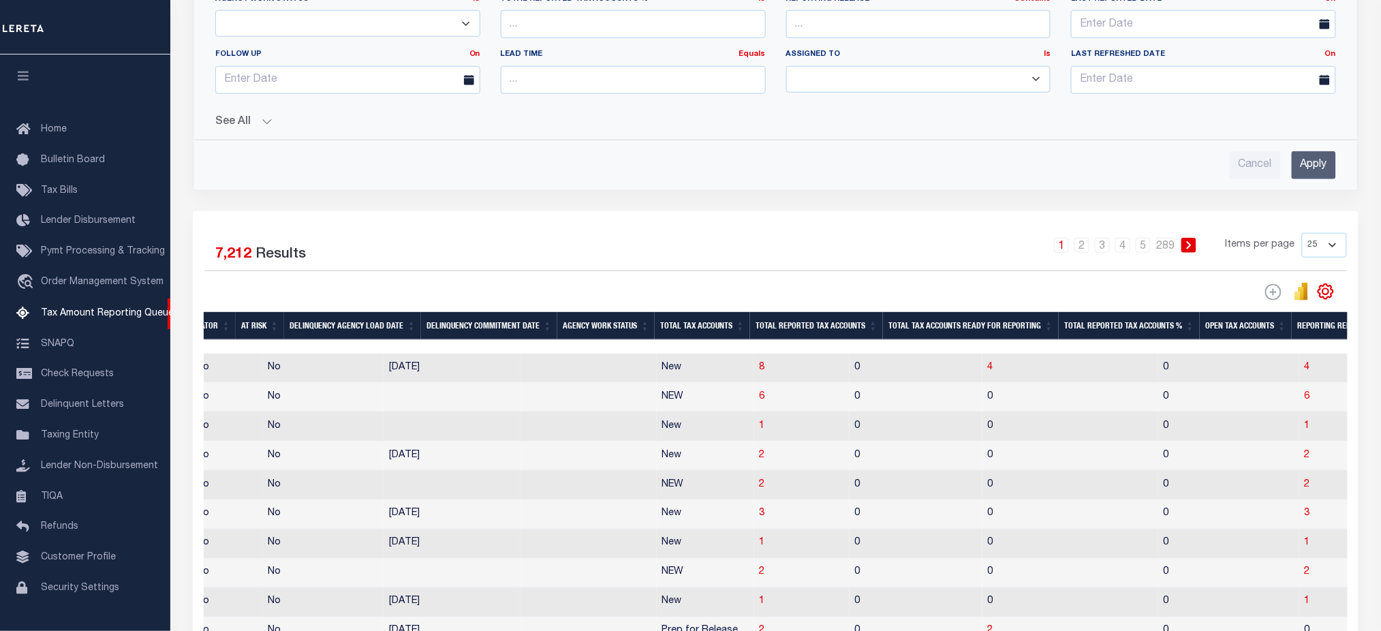
scroll to position [908, 0]
